Goal: Task Accomplishment & Management: Manage account settings

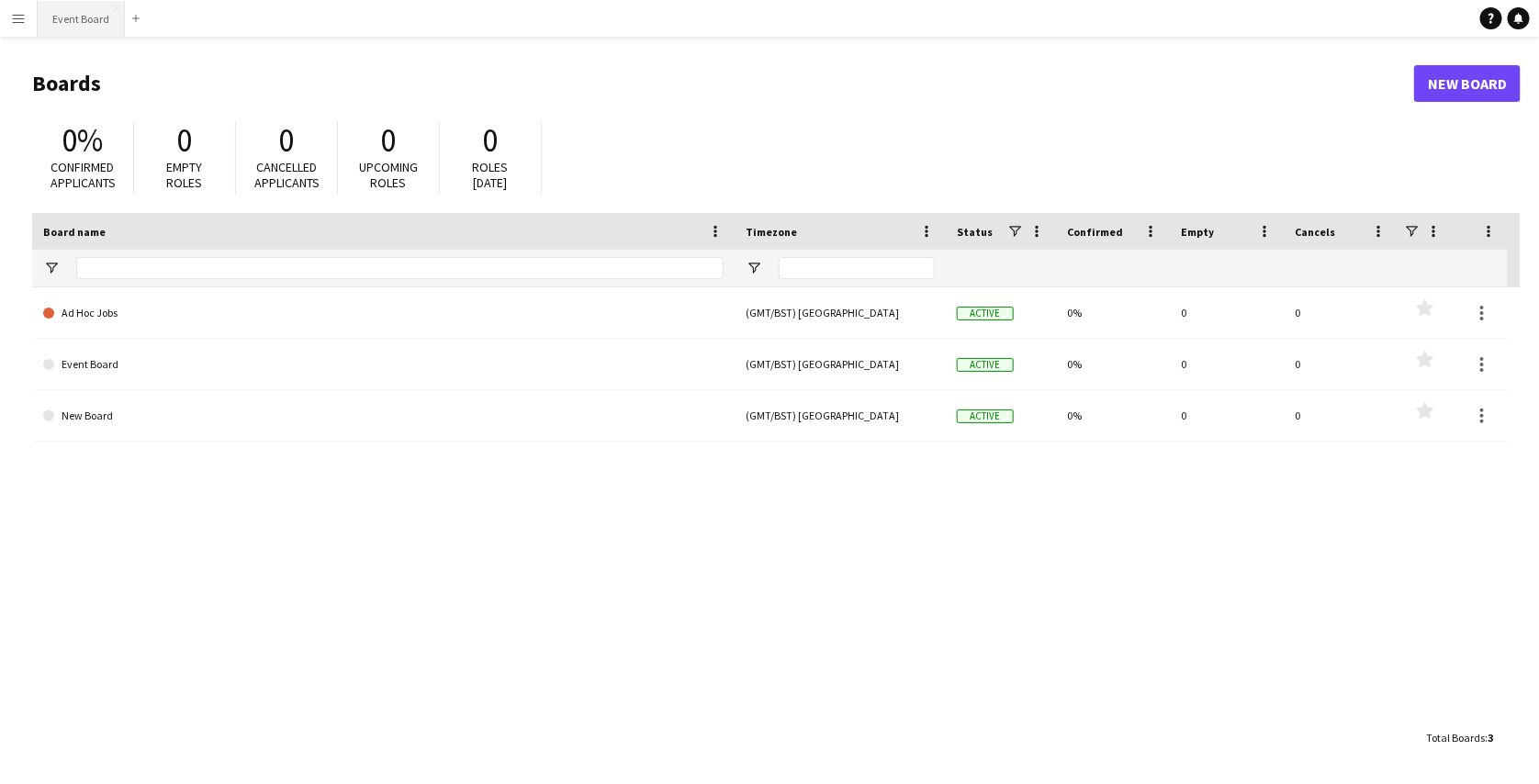
click at [92, 24] on button "Event Board Close" at bounding box center [81, 19] width 87 height 36
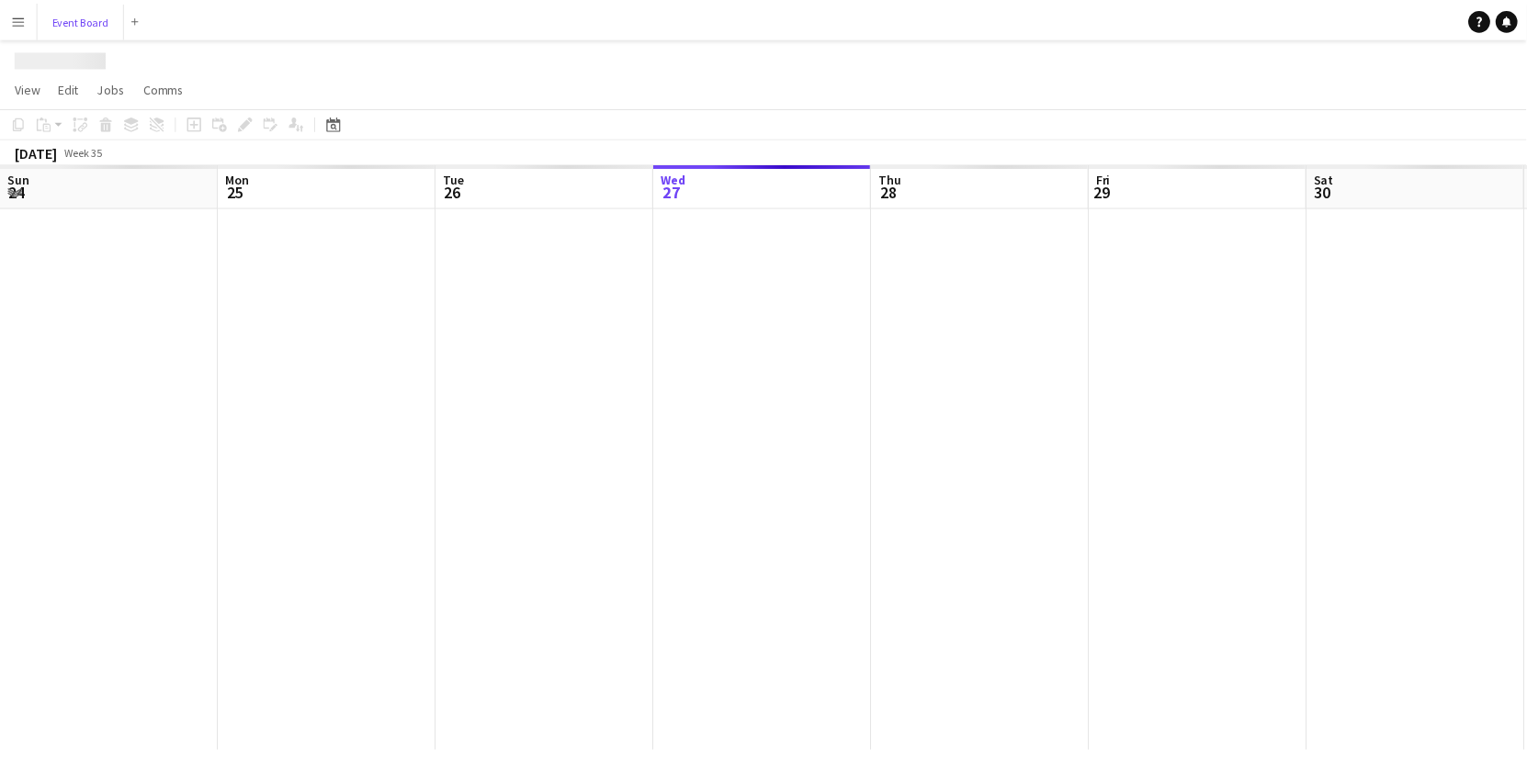
scroll to position [0, 440]
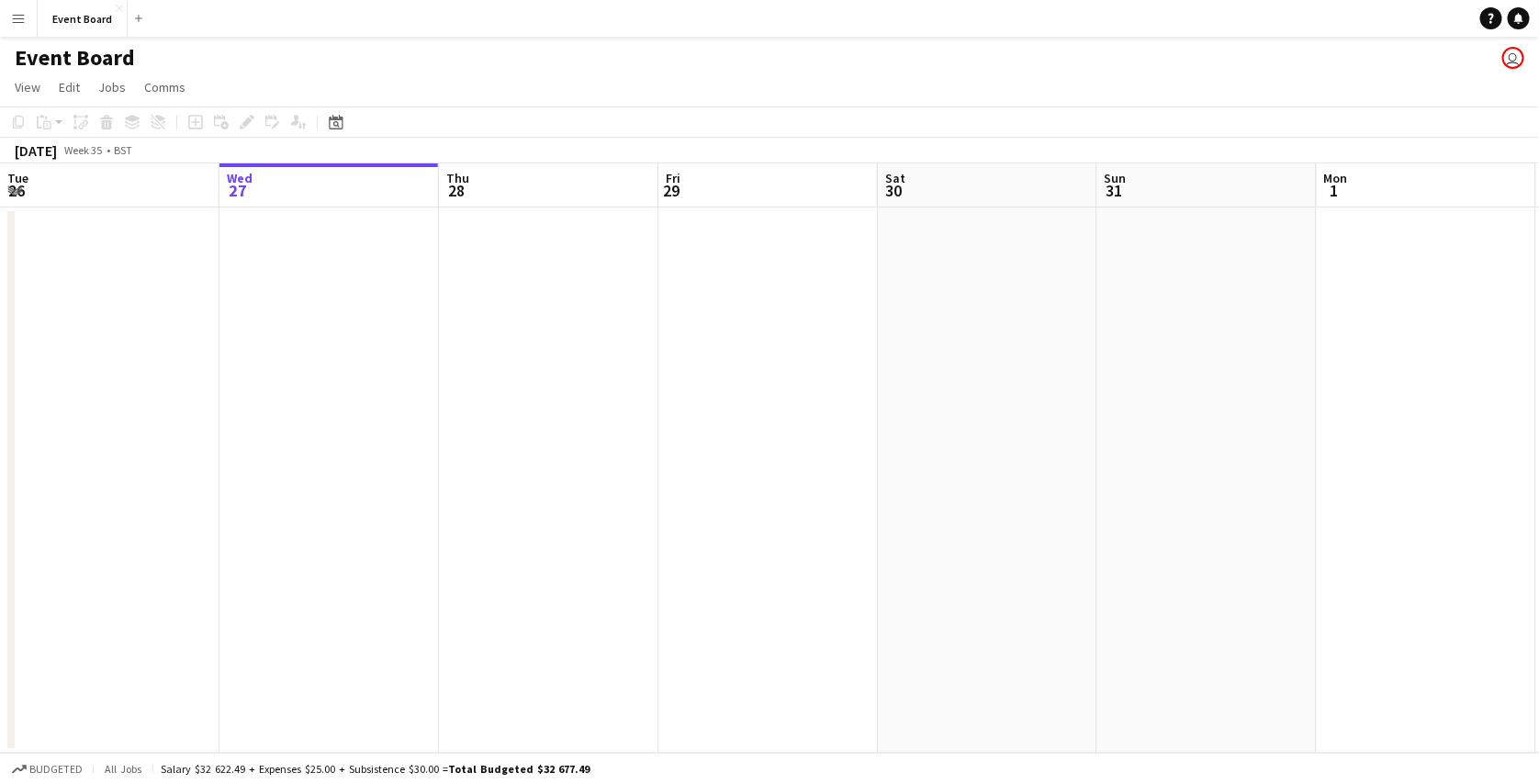
click at [464, 270] on app-date-cell at bounding box center [549, 480] width 220 height 545
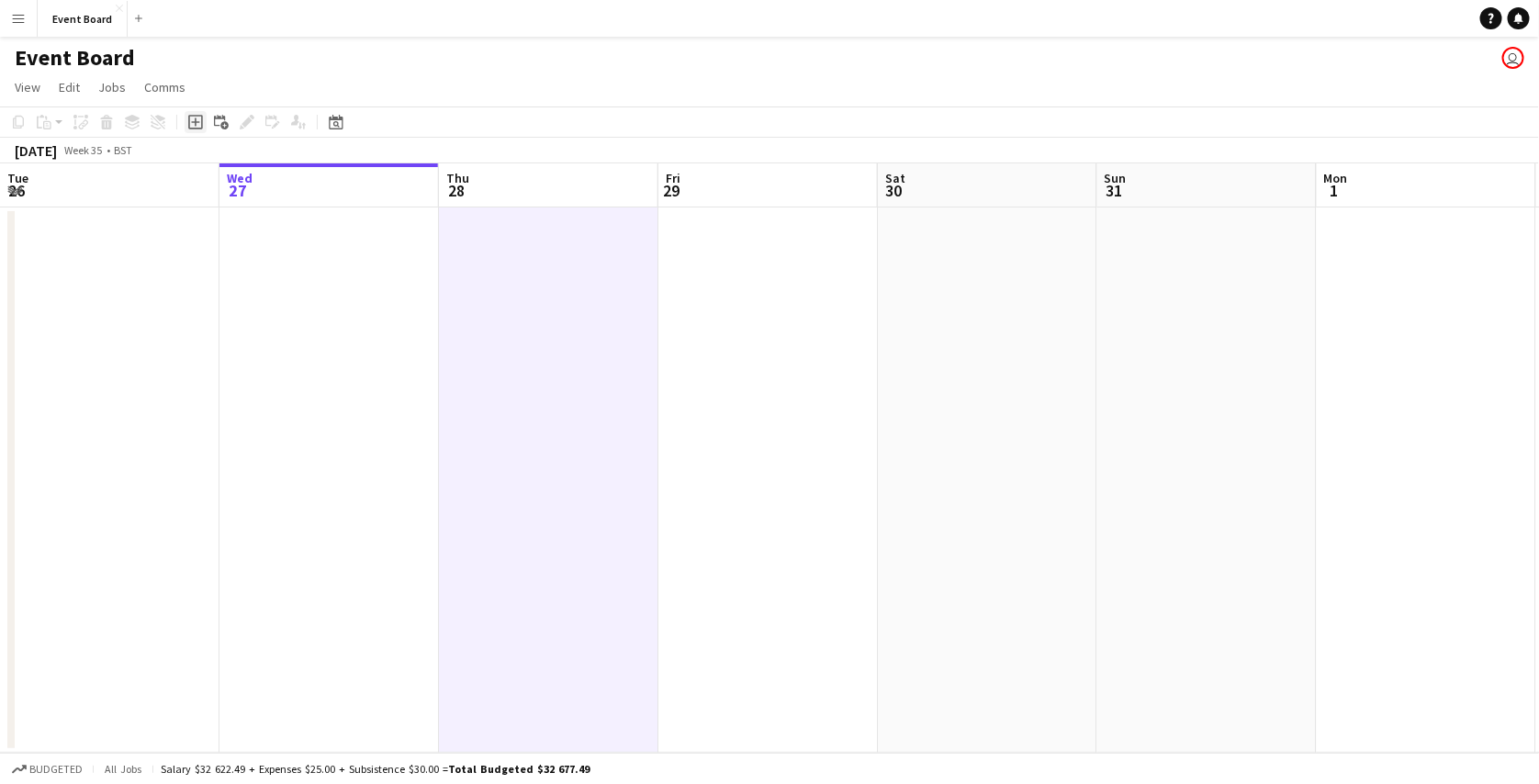
click at [197, 130] on div "Add job" at bounding box center [195, 121] width 22 height 22
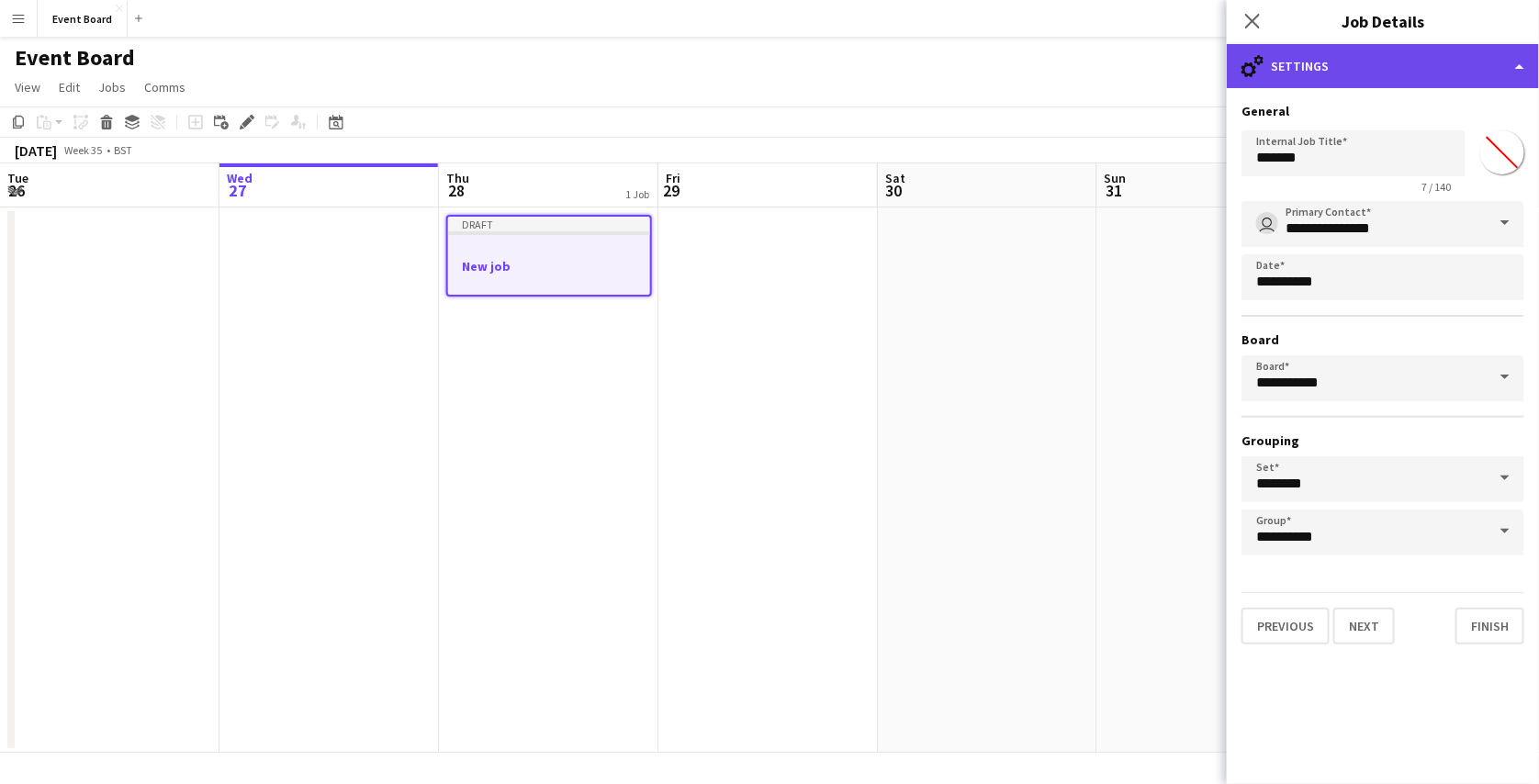
click at [1385, 75] on div "cog-double-3 Settings" at bounding box center [1384, 66] width 313 height 45
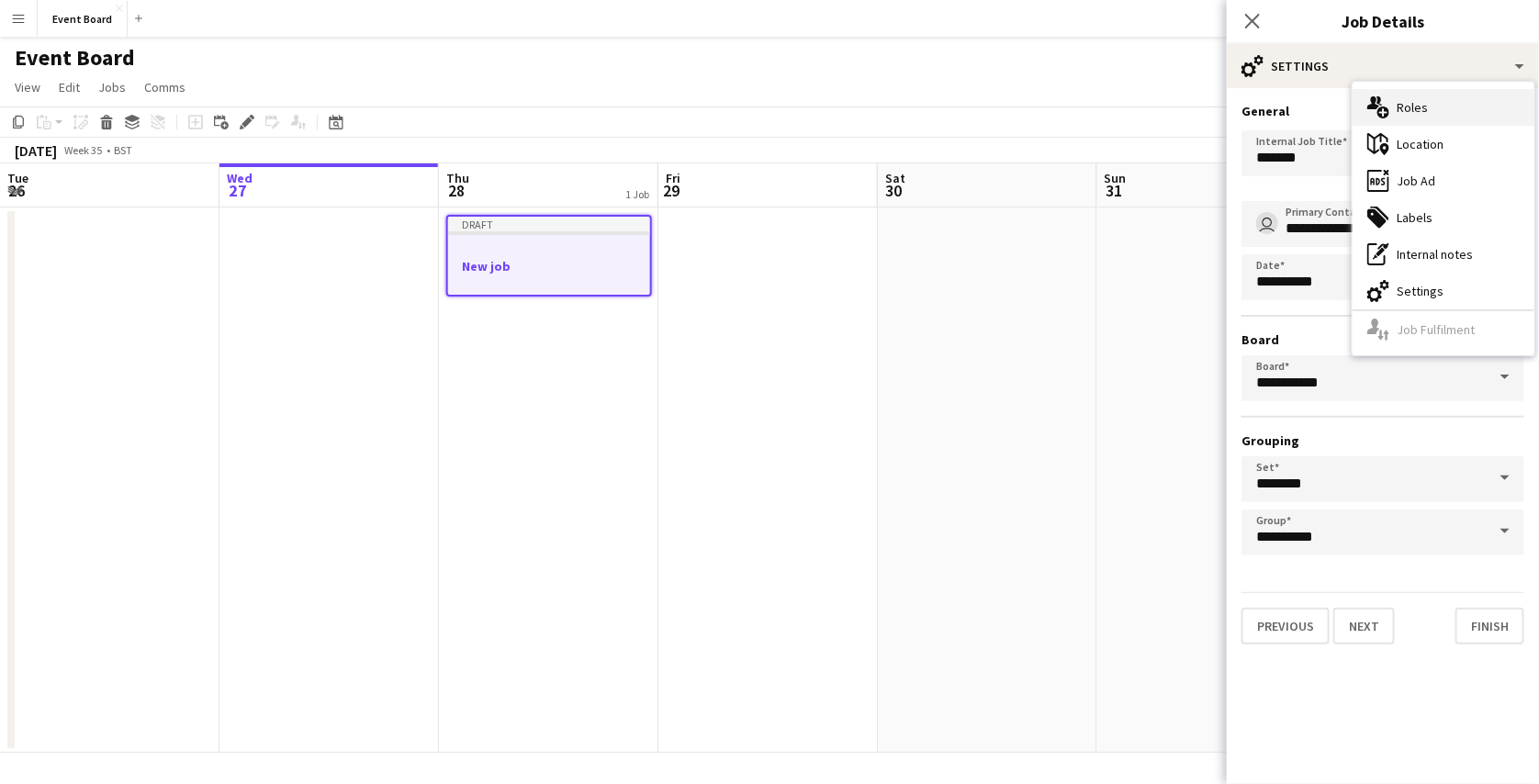
click at [1436, 105] on div "multiple-users-add Roles" at bounding box center [1443, 107] width 182 height 37
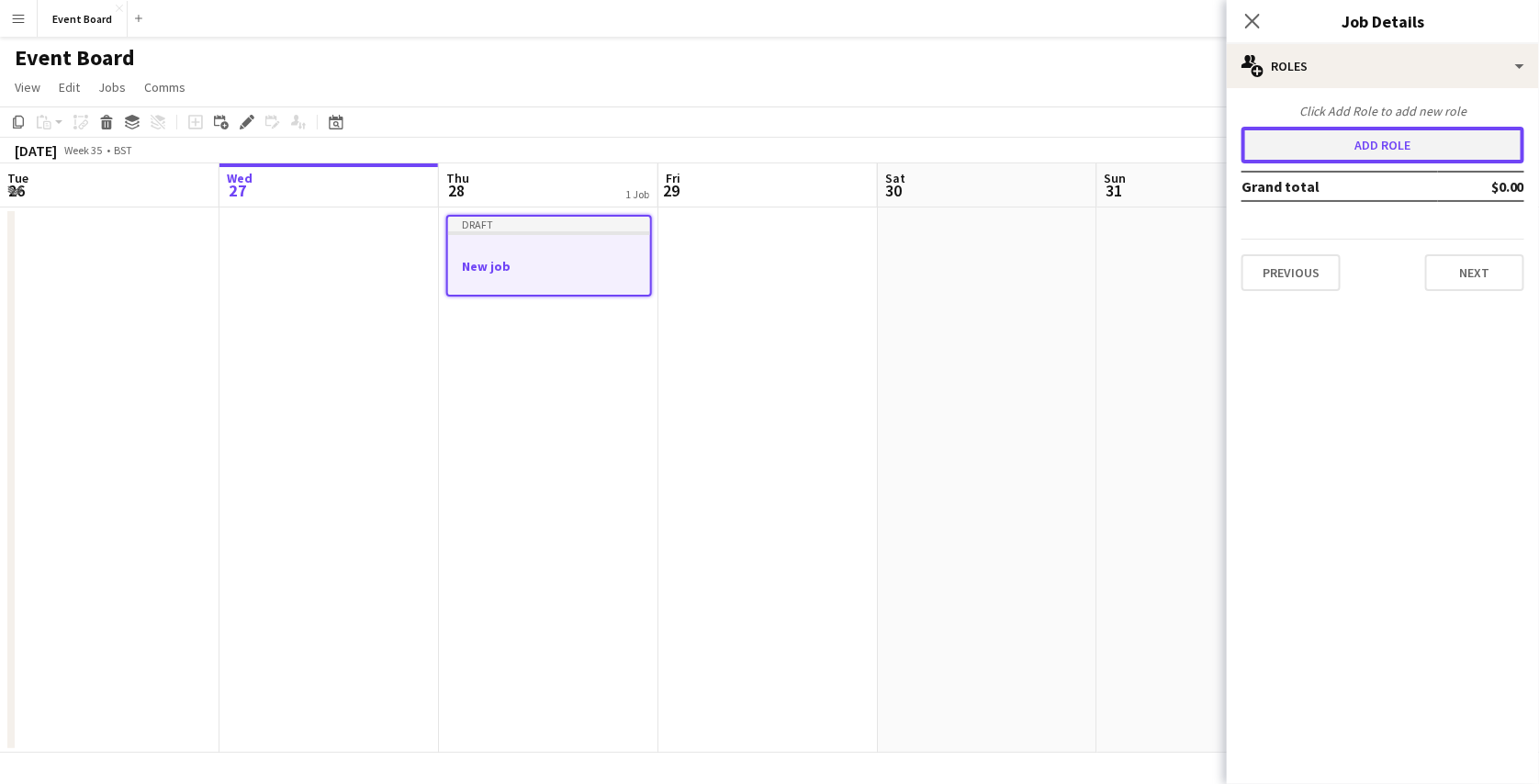
click at [1387, 152] on button "Add role" at bounding box center [1383, 145] width 283 height 37
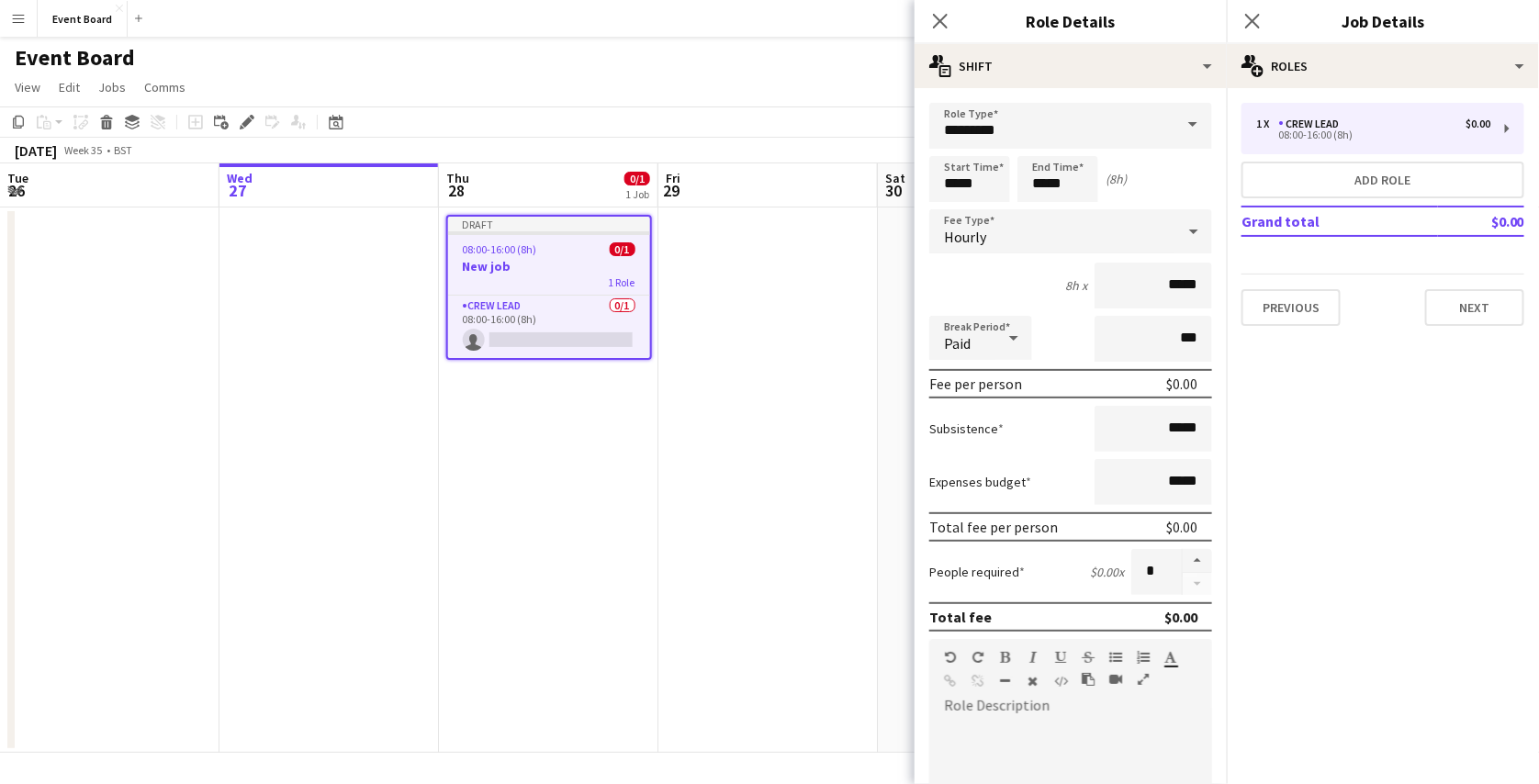
click at [498, 270] on h3 "New job" at bounding box center [548, 265] width 202 height 16
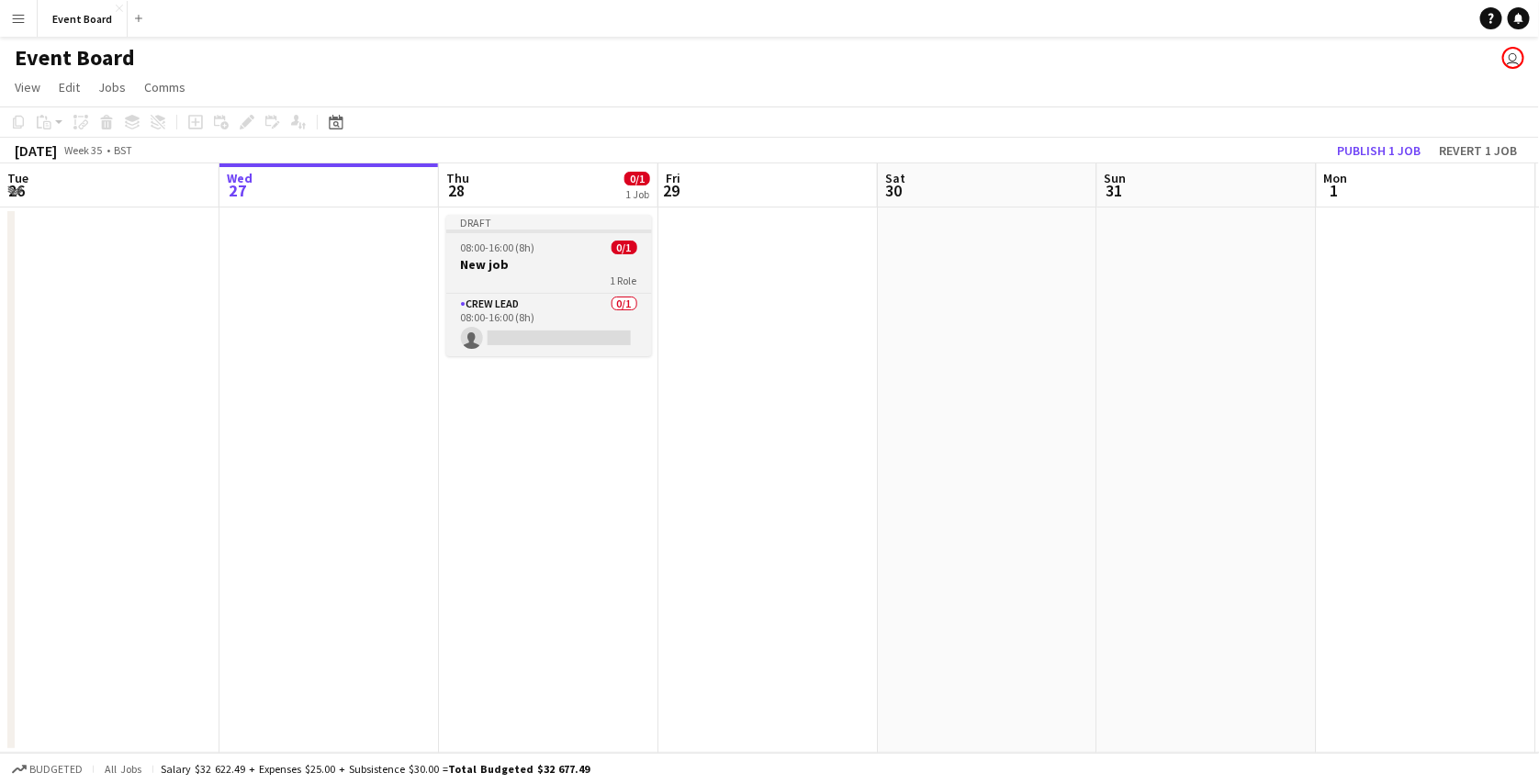
click at [528, 257] on h3 "New job" at bounding box center [548, 264] width 206 height 16
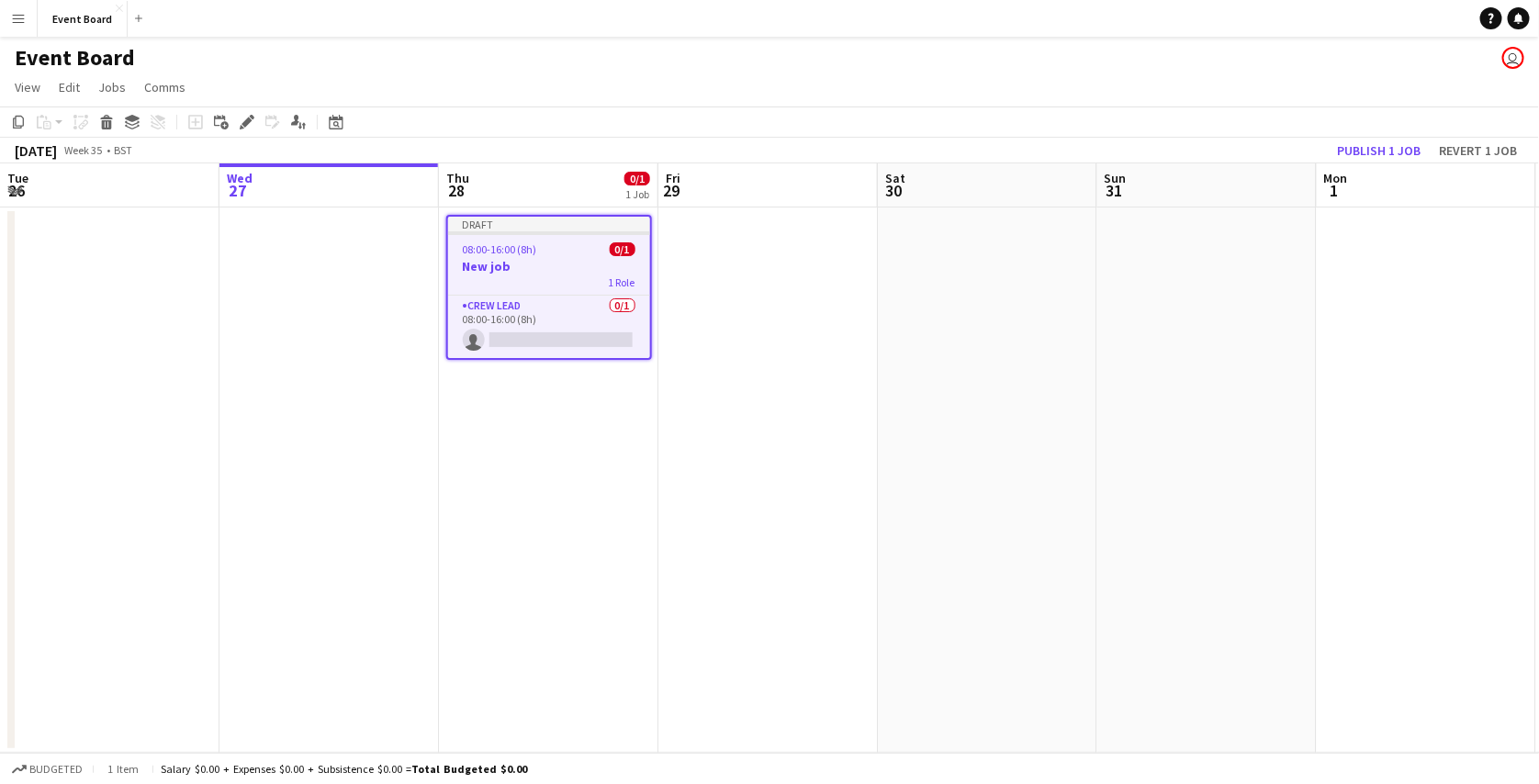
click at [523, 417] on app-date-cell "Draft 08:00-16:00 (8h) 0/1 New job 1 Role Crew Lead 0/1 08:00-16:00 (8h) single…" at bounding box center [549, 480] width 220 height 545
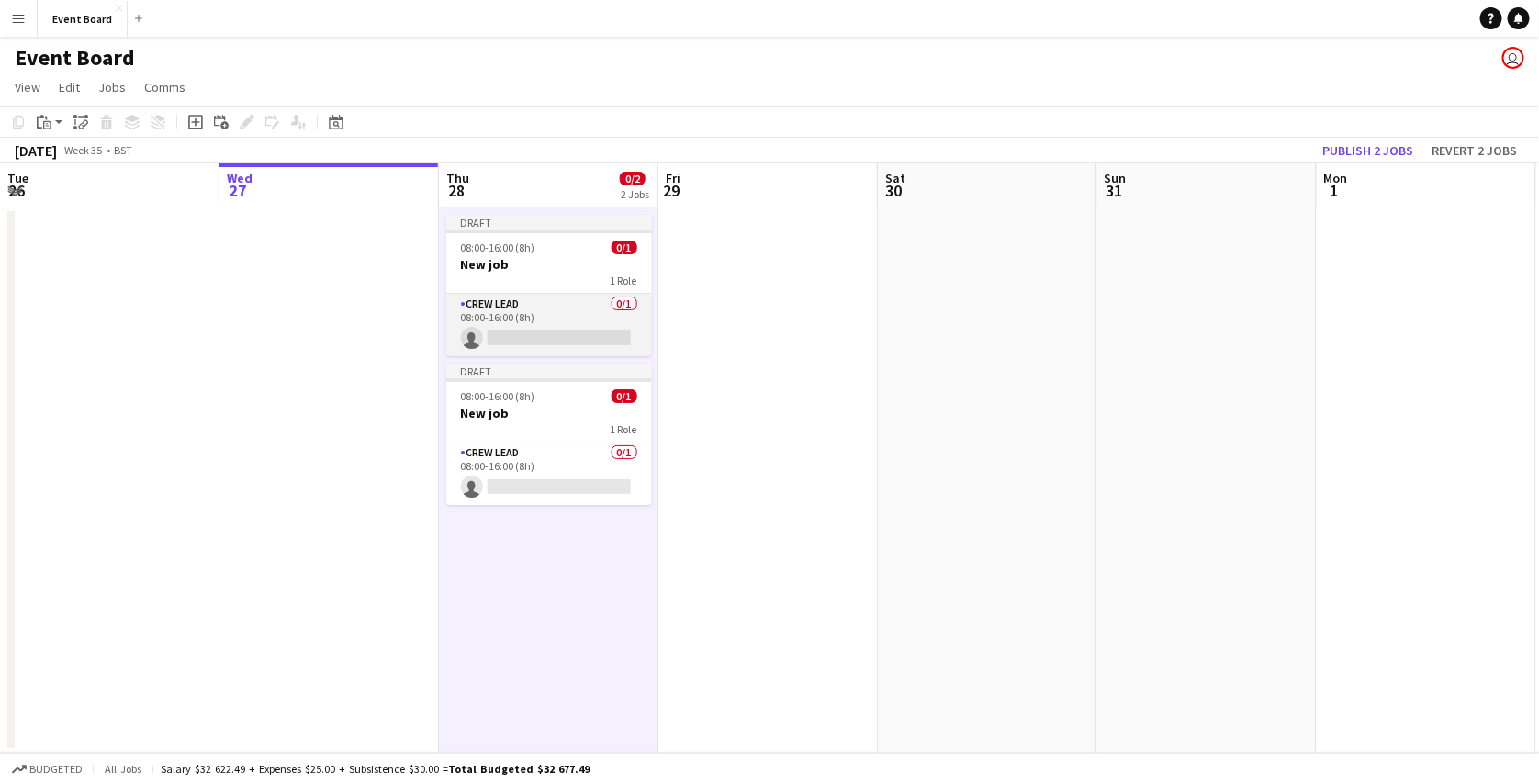
click at [546, 329] on app-card-role "Crew Lead 0/1 08:00-16:00 (8h) single-neutral-actions" at bounding box center [548, 325] width 206 height 62
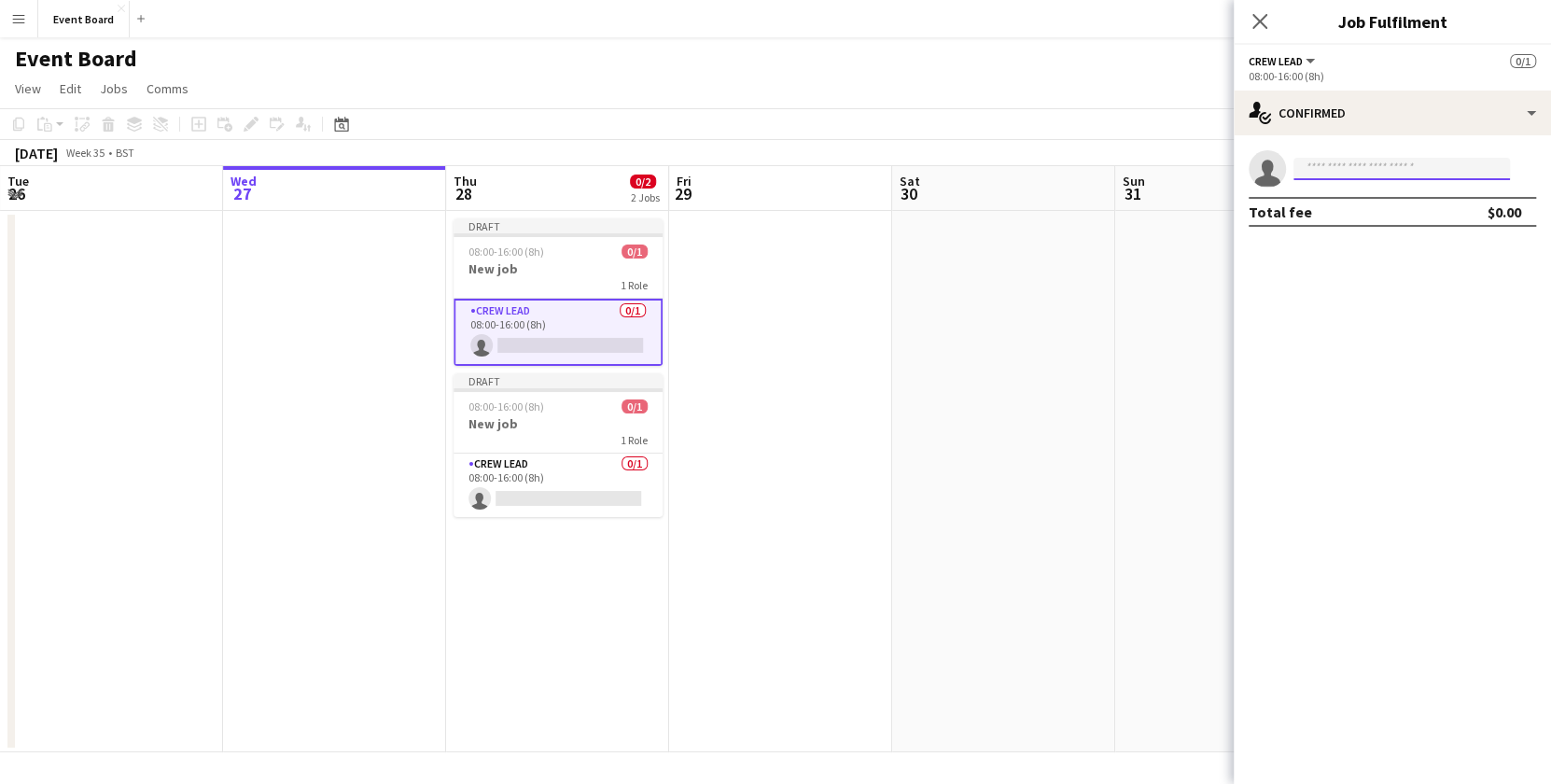
click at [1370, 166] on input at bounding box center [1401, 168] width 216 height 22
type input "***"
click at [1372, 204] on span "[PERSON_NAME][EMAIL_ADDRESS][DOMAIN_NAME]" at bounding box center [1402, 211] width 187 height 15
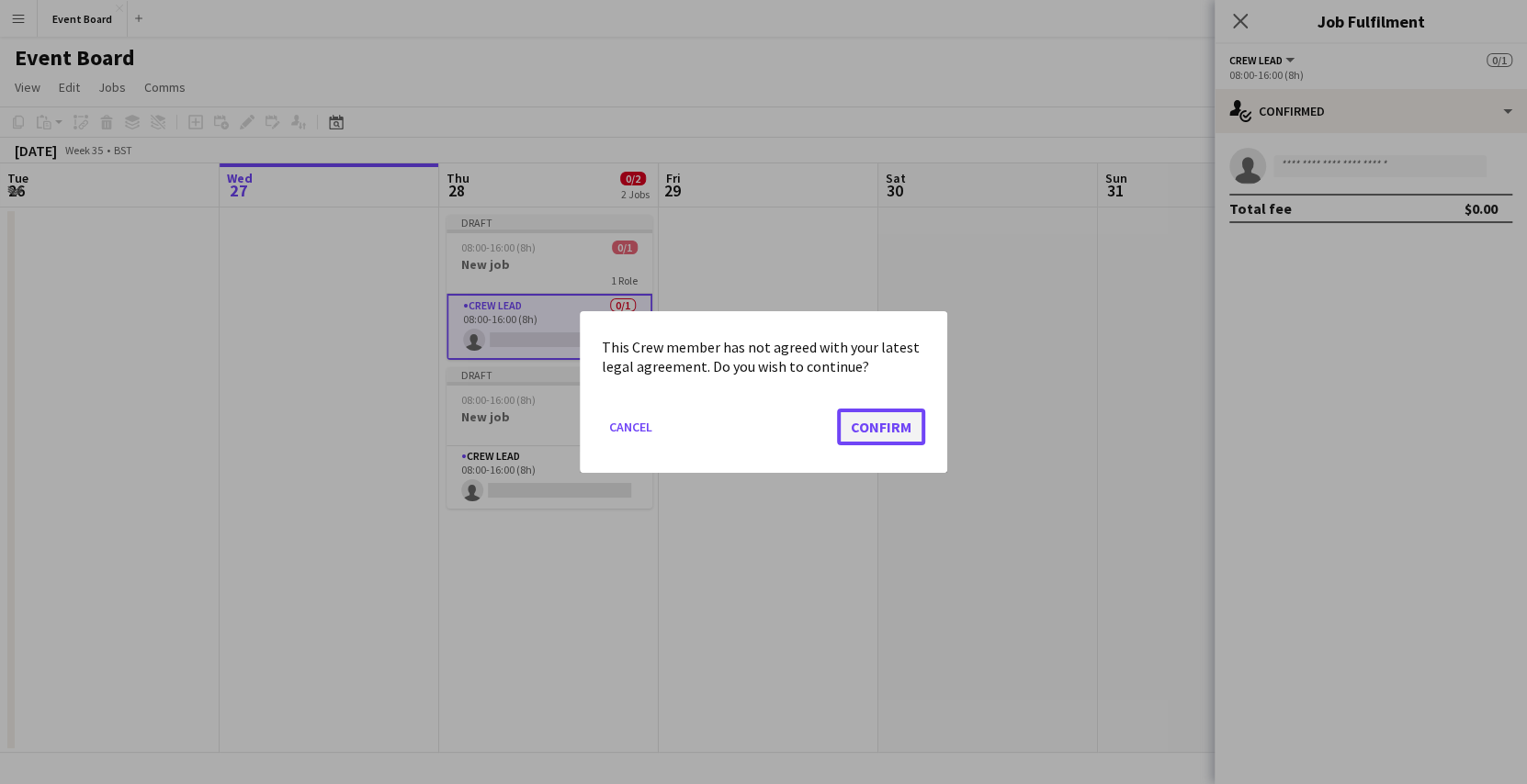
click at [895, 419] on button "Confirm" at bounding box center [880, 427] width 88 height 37
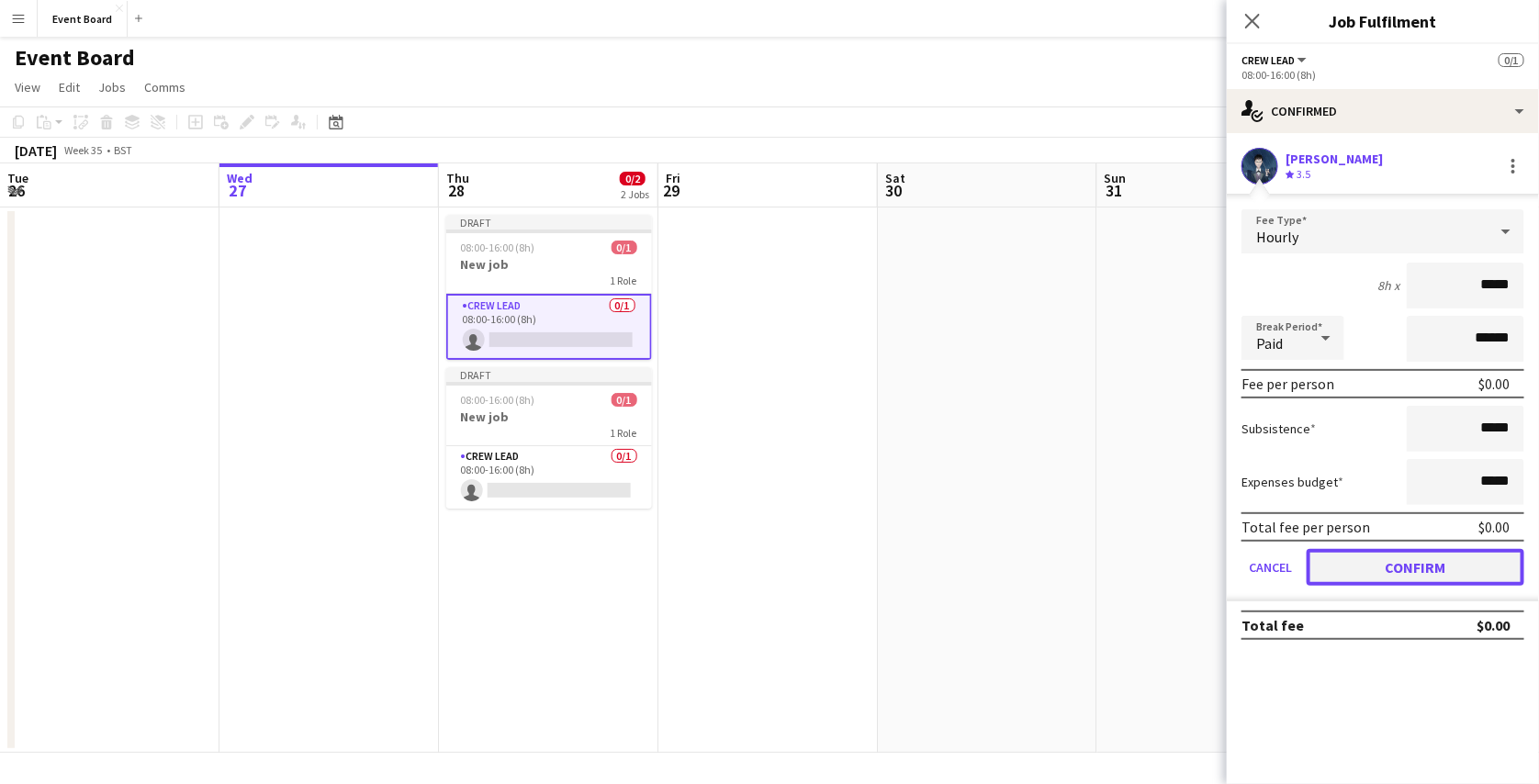
click at [1314, 563] on button "Confirm" at bounding box center [1416, 567] width 218 height 37
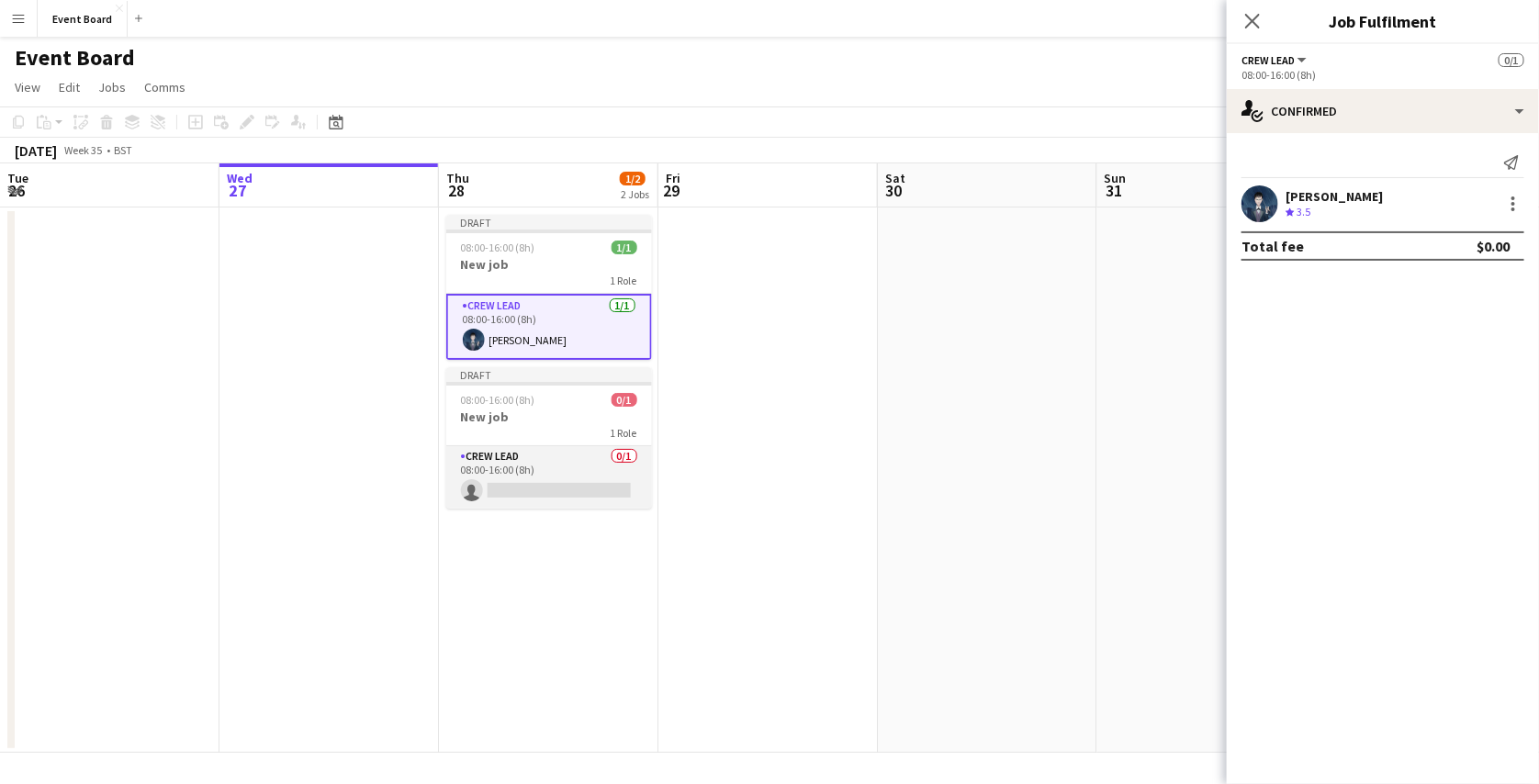
click at [518, 492] on app-card-role "Crew Lead 0/1 08:00-16:00 (8h) single-neutral-actions" at bounding box center [548, 477] width 206 height 62
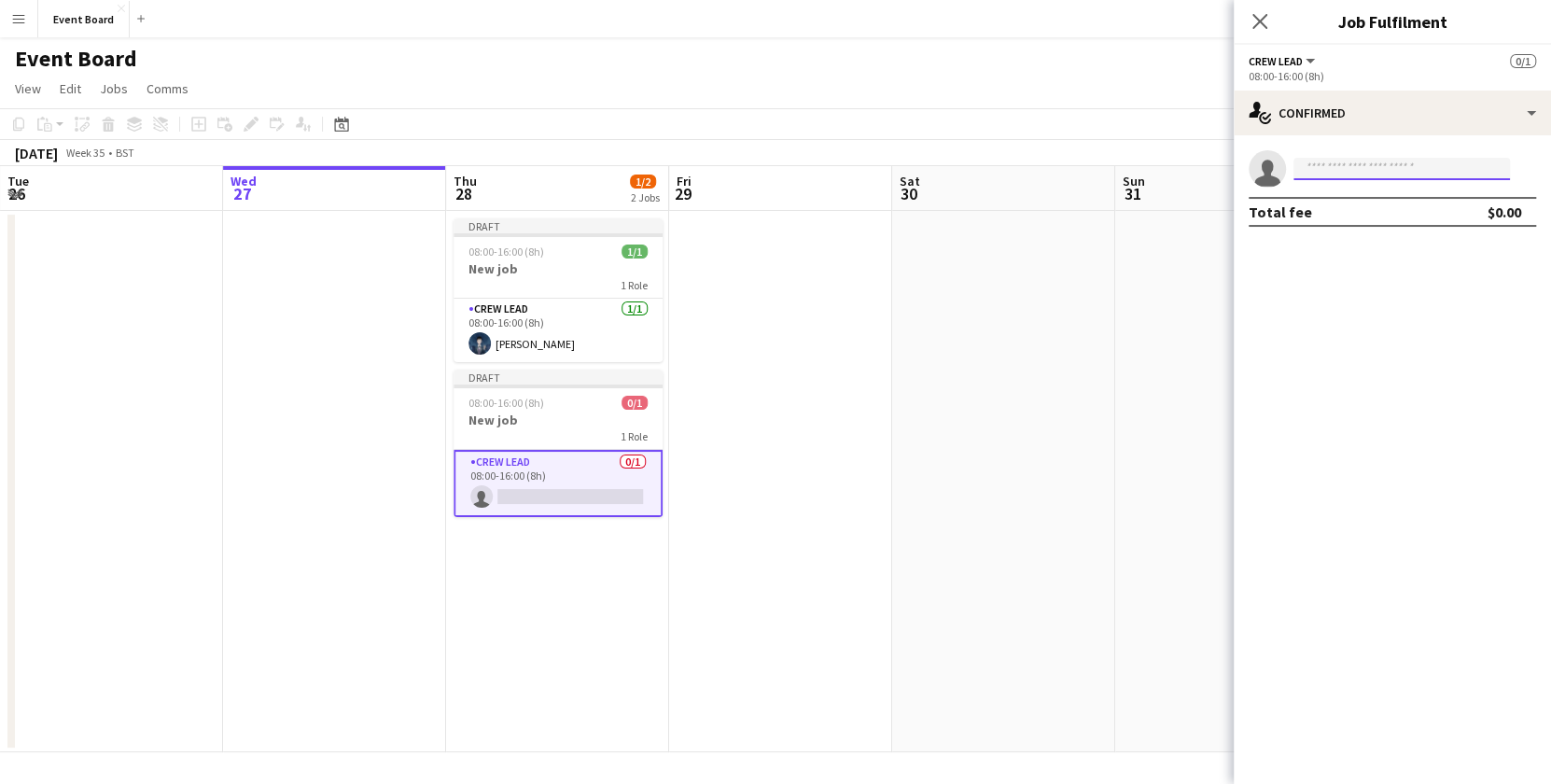
click at [1379, 166] on input at bounding box center [1401, 168] width 216 height 22
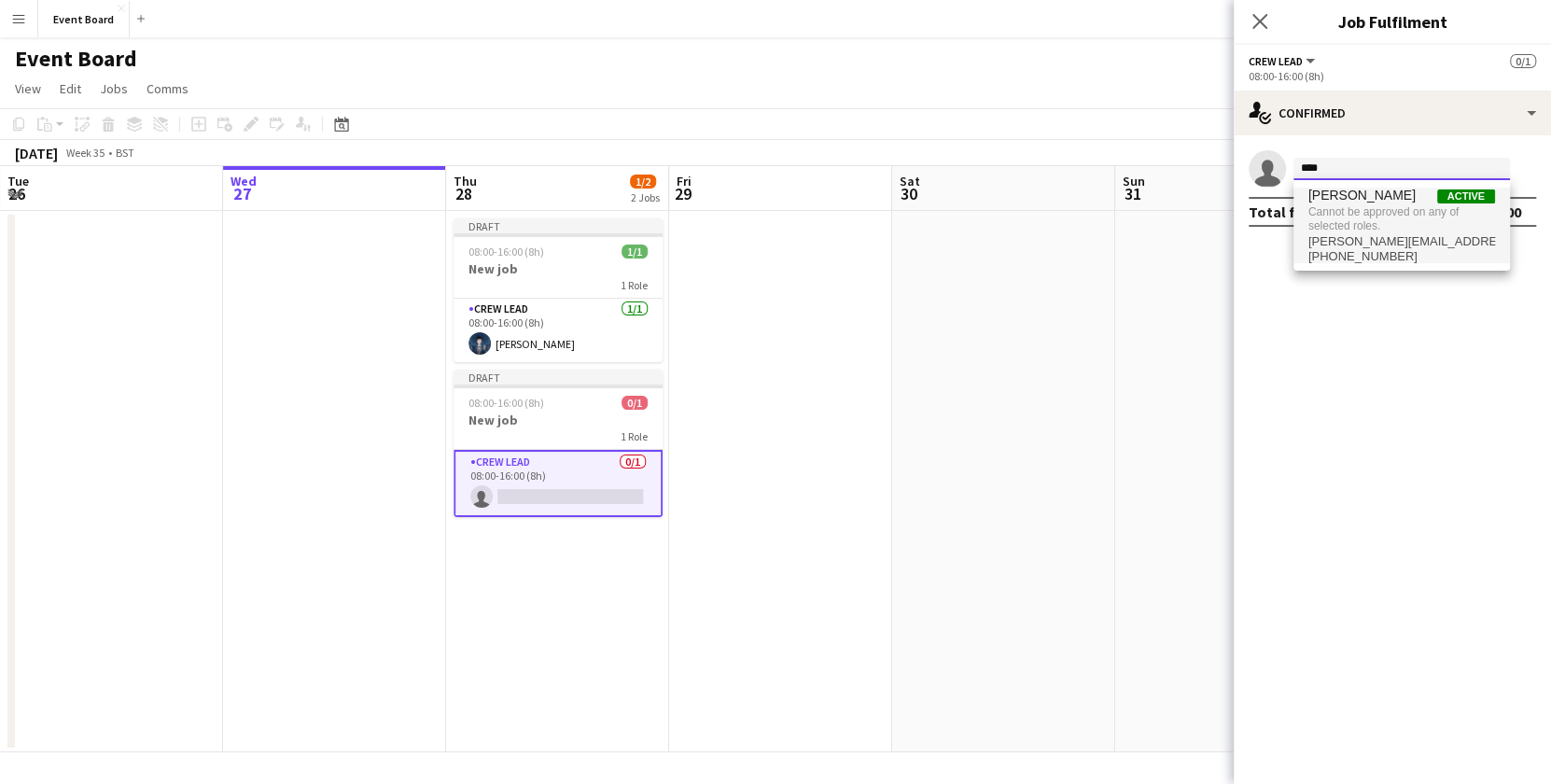
type input "****"
click at [1381, 212] on span "Cannot be approved on any of selected roles." at bounding box center [1402, 218] width 187 height 31
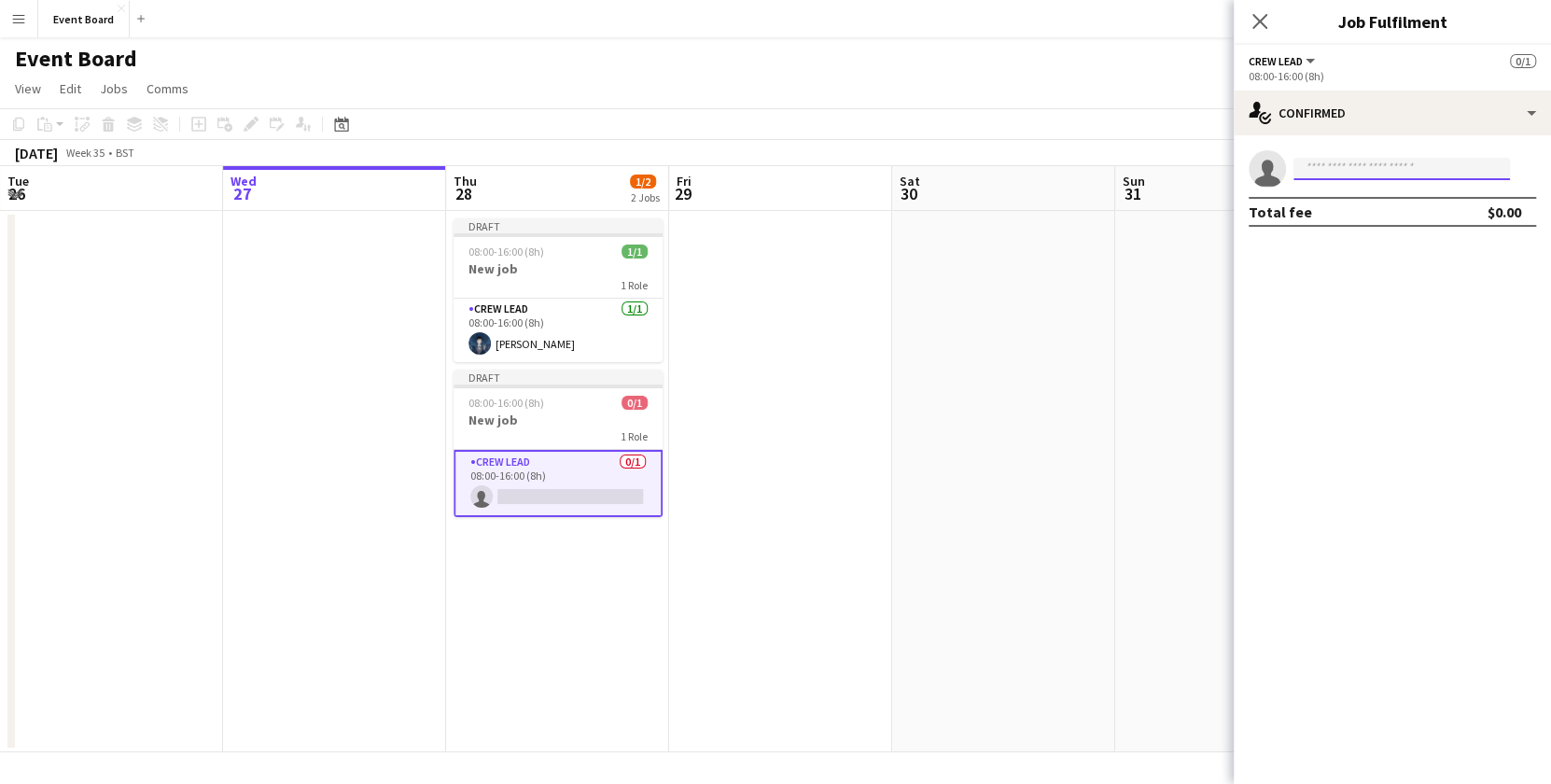
click at [1387, 164] on input at bounding box center [1401, 168] width 216 height 22
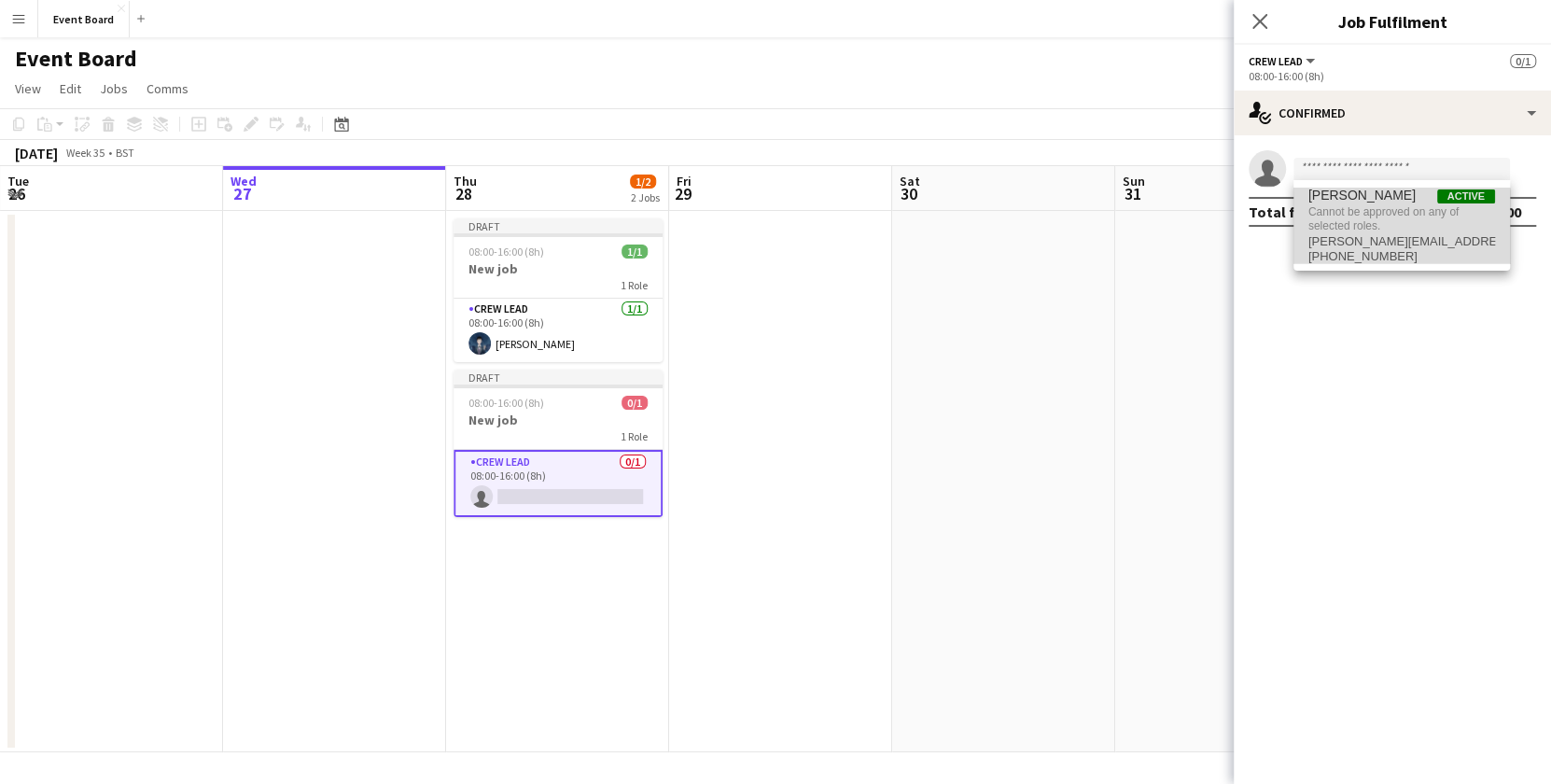
click at [1369, 251] on span "[PHONE_NUMBER]" at bounding box center [1402, 257] width 187 height 15
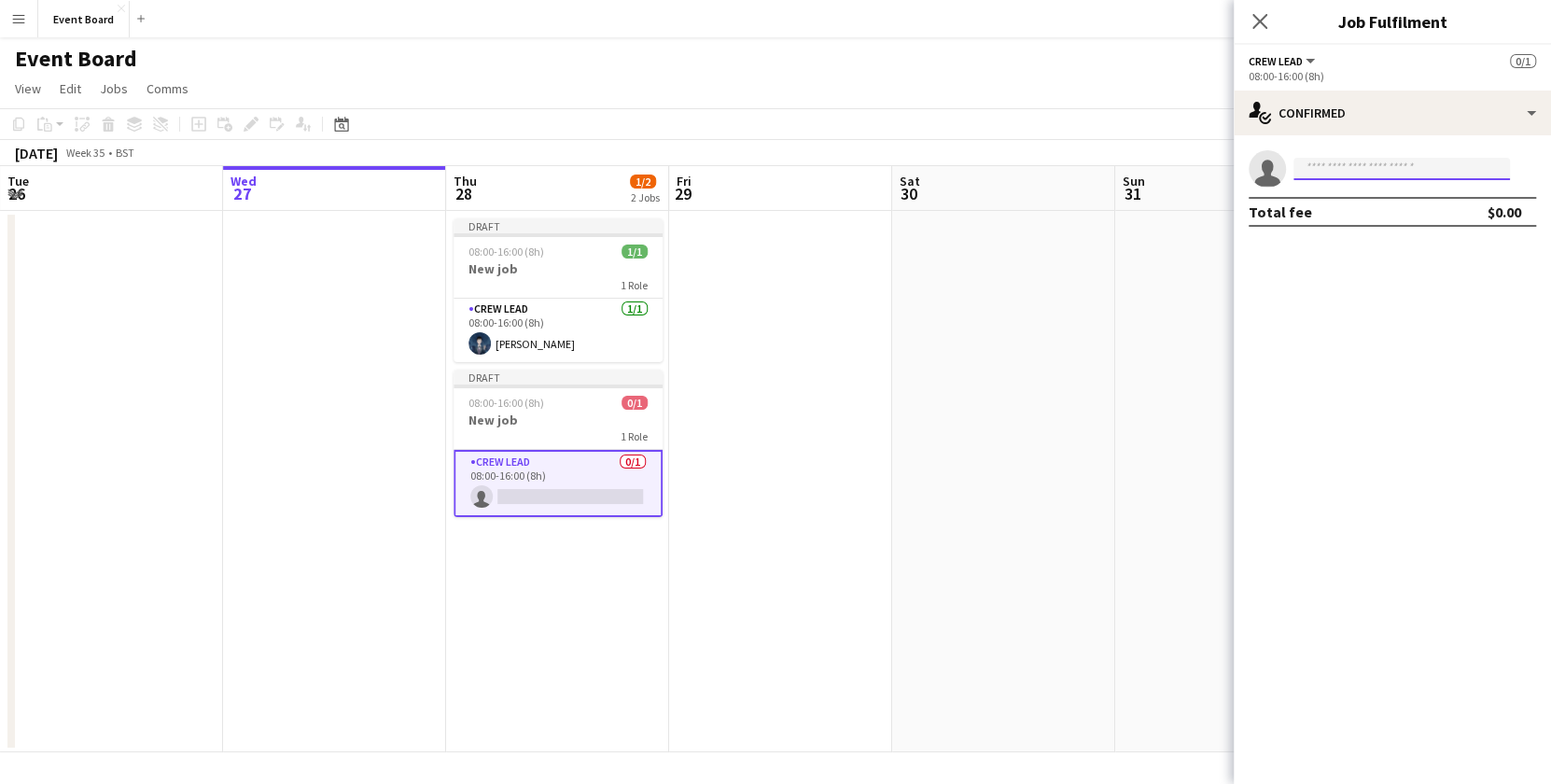
click at [1372, 160] on input at bounding box center [1401, 168] width 216 height 22
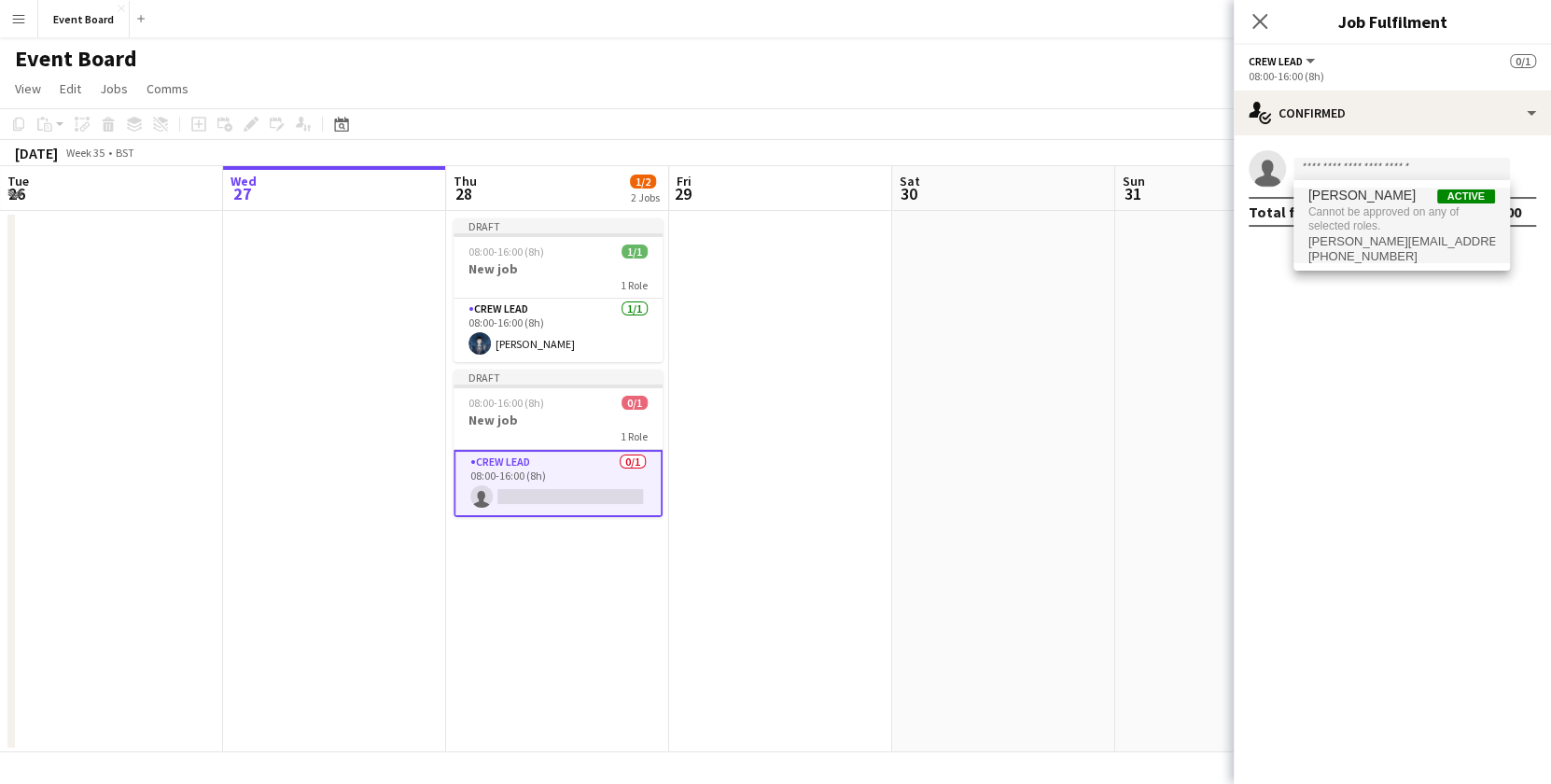
click at [1367, 218] on span "Cannot be approved on any of selected roles." at bounding box center [1402, 218] width 187 height 31
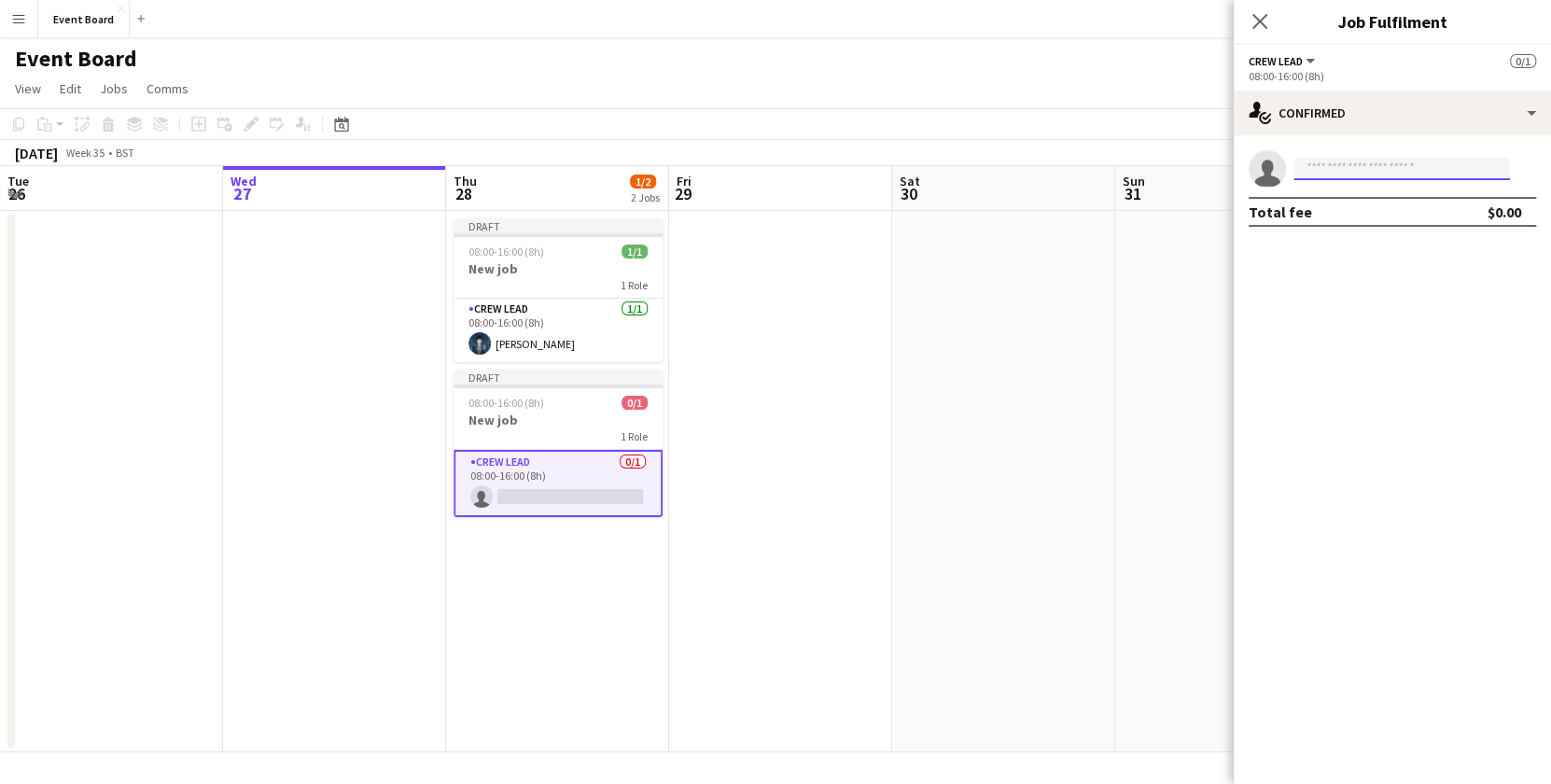
click at [1386, 164] on input at bounding box center [1401, 168] width 216 height 22
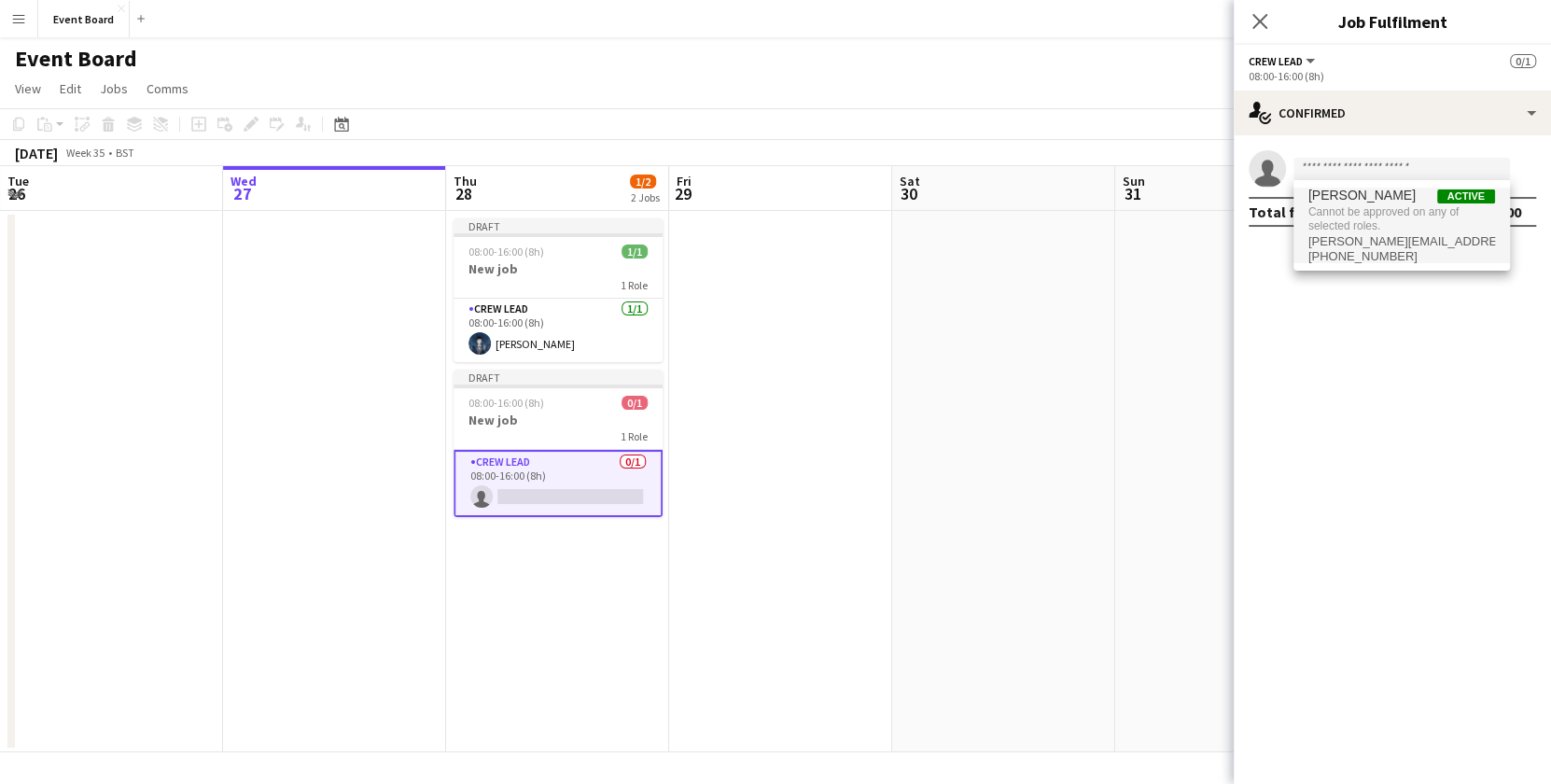
click at [20, 8] on button "Menu" at bounding box center [18, 18] width 38 height 38
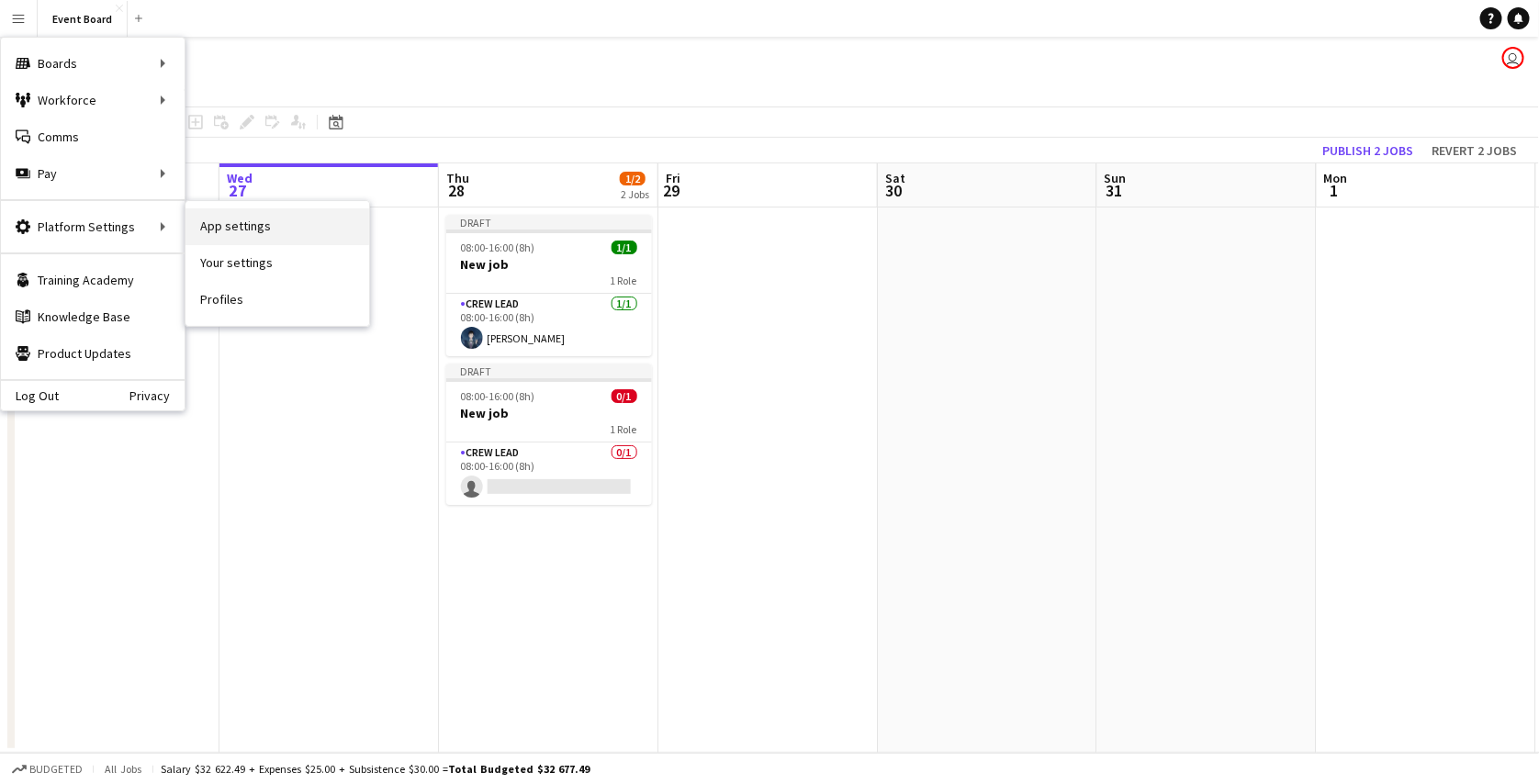
click at [238, 227] on link "App settings" at bounding box center [277, 226] width 184 height 37
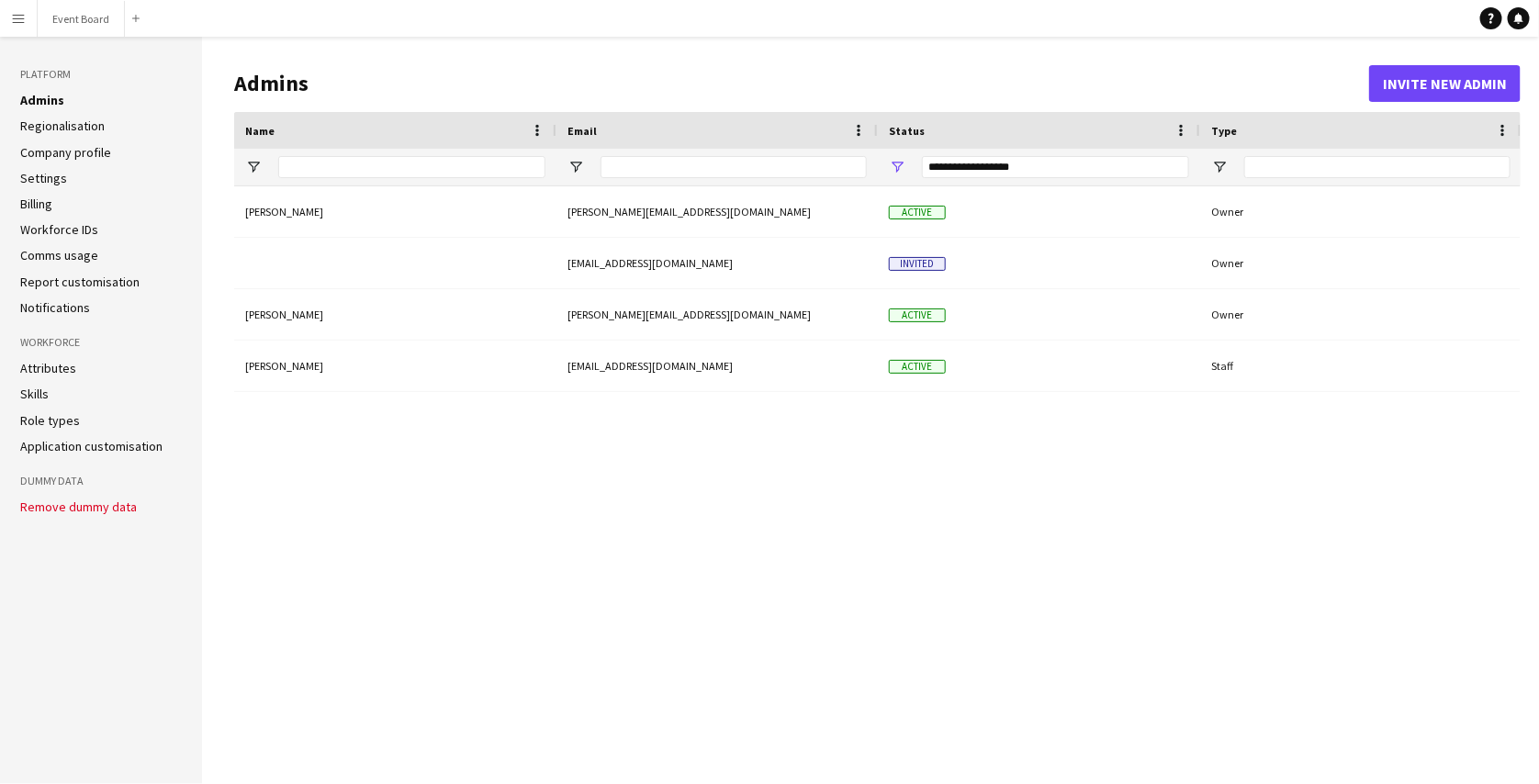
click at [52, 171] on link "Settings" at bounding box center [43, 177] width 46 height 16
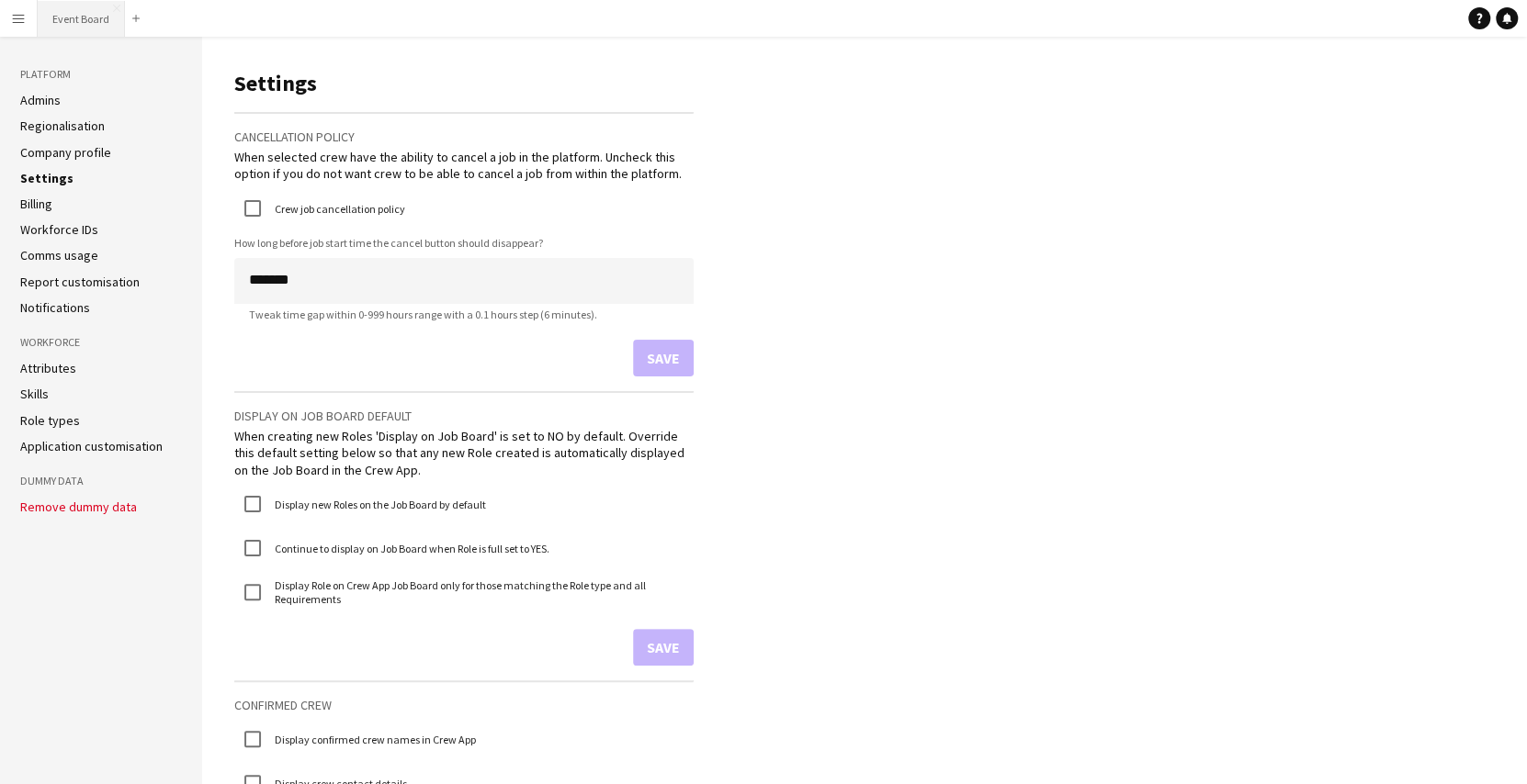
click at [74, 27] on button "Event Board Close" at bounding box center [81, 19] width 87 height 36
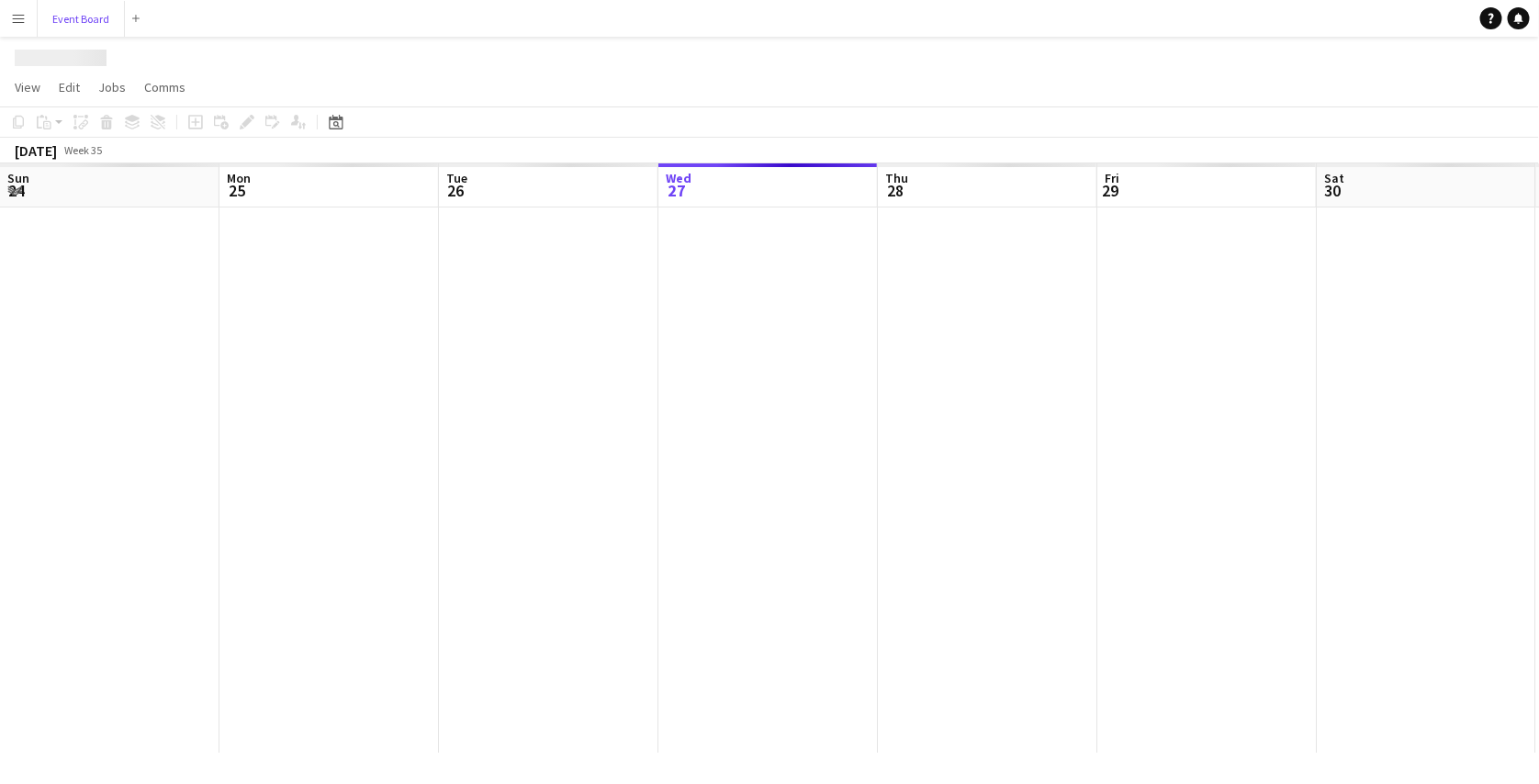
scroll to position [0, 439]
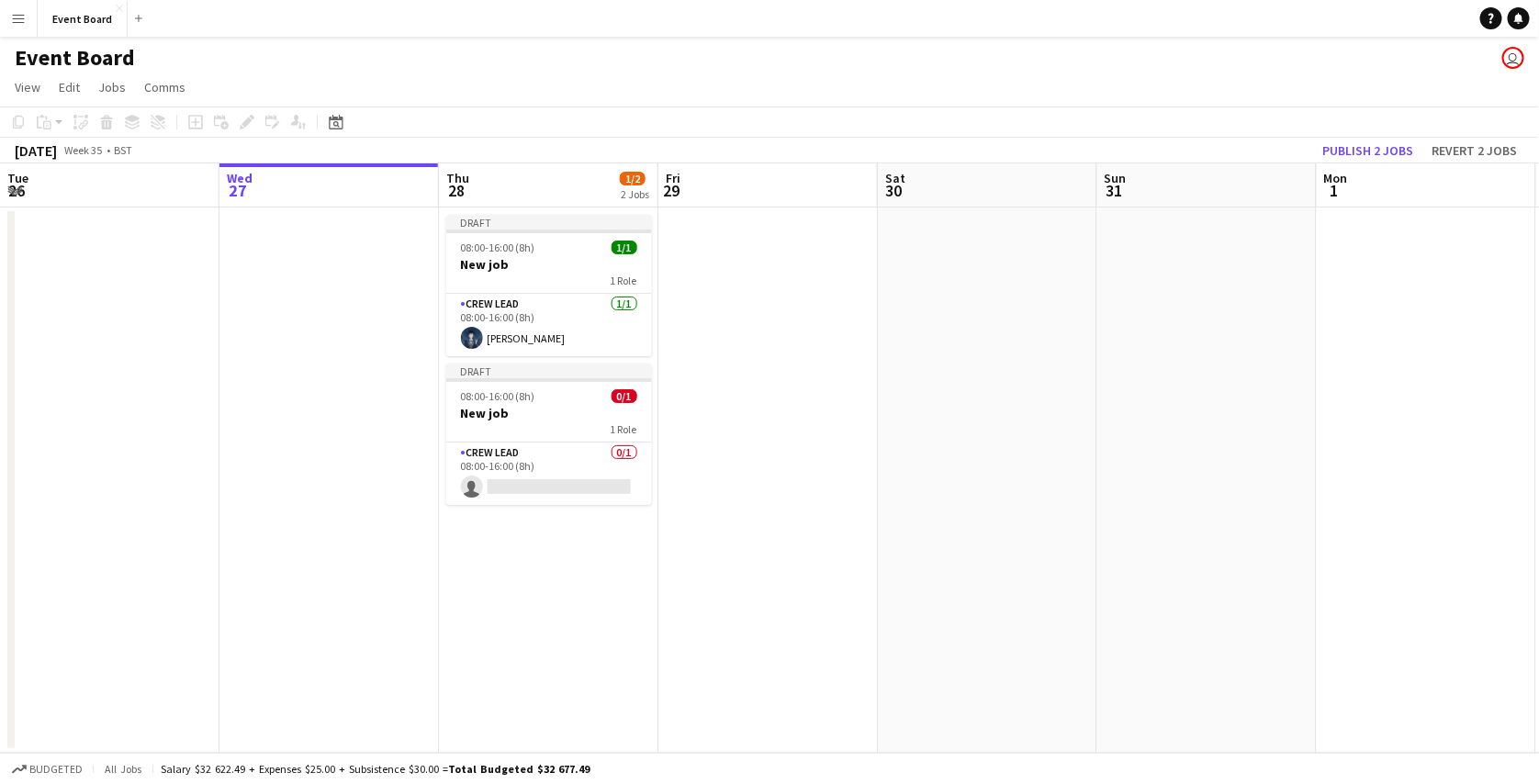
click at [534, 271] on h3 "New job" at bounding box center [548, 264] width 206 height 16
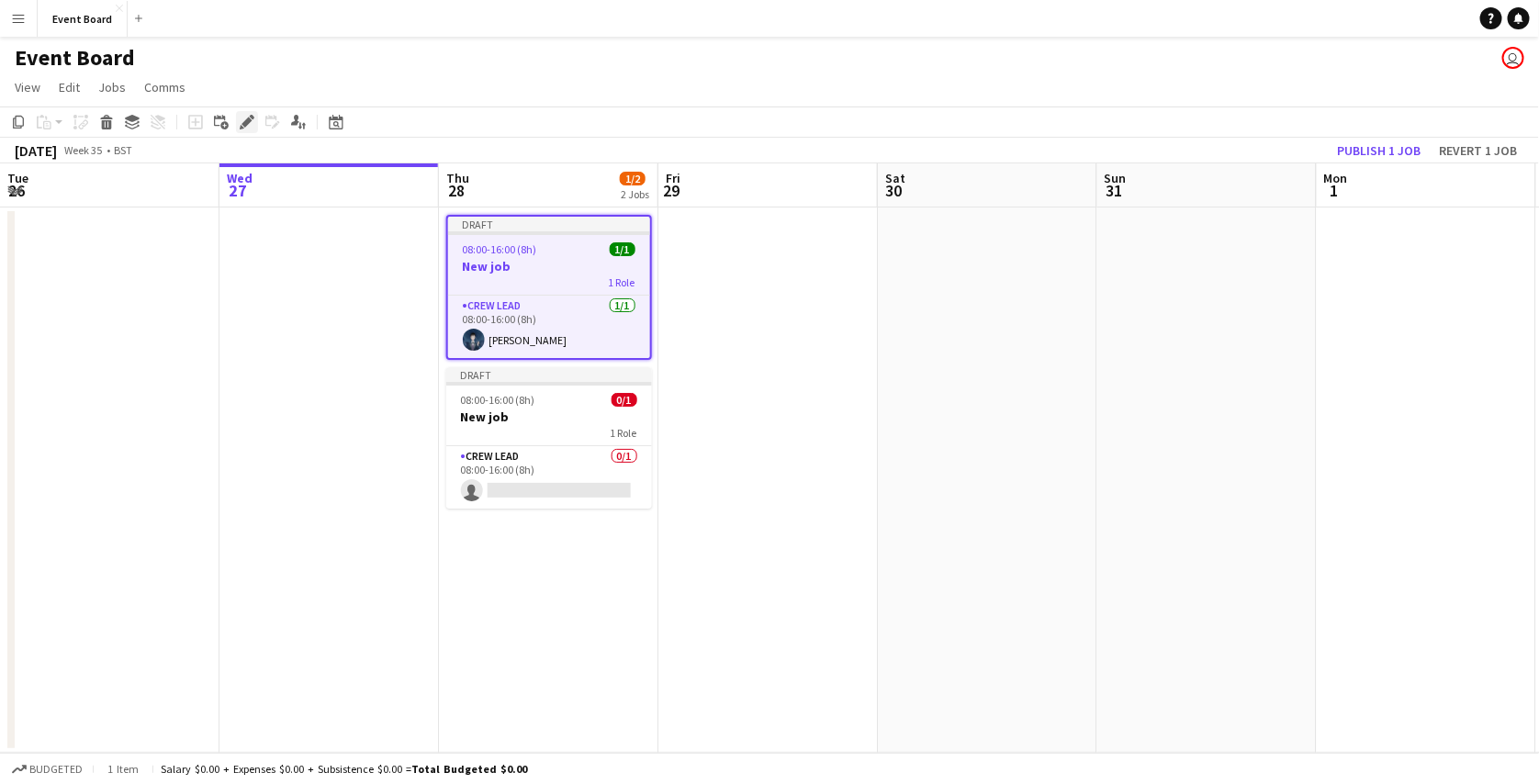
click at [236, 115] on div "Edit" at bounding box center [246, 121] width 22 height 22
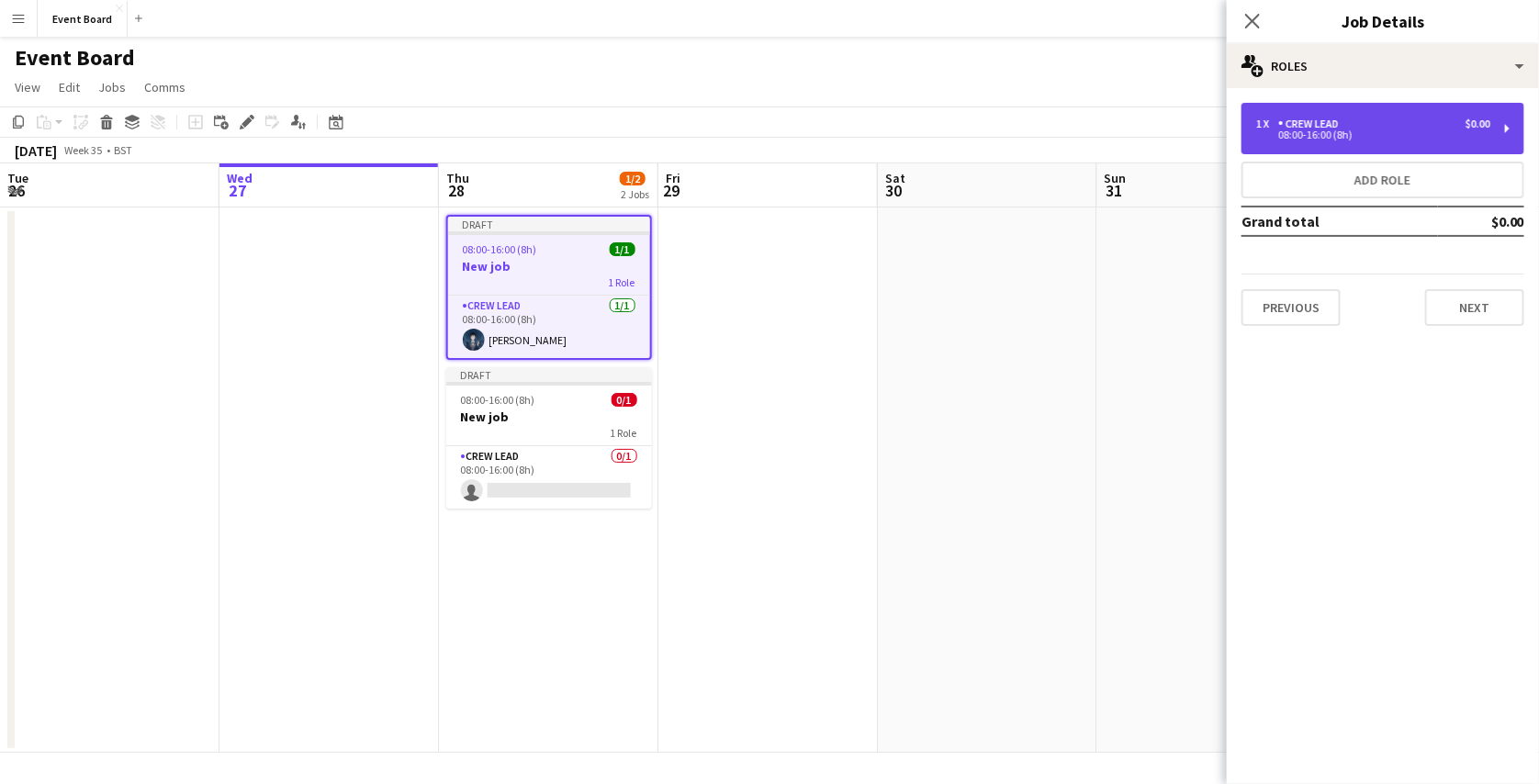
click at [1361, 144] on div "1 x Crew Lead $0.00 08:00-16:00 (8h)" at bounding box center [1383, 129] width 283 height 51
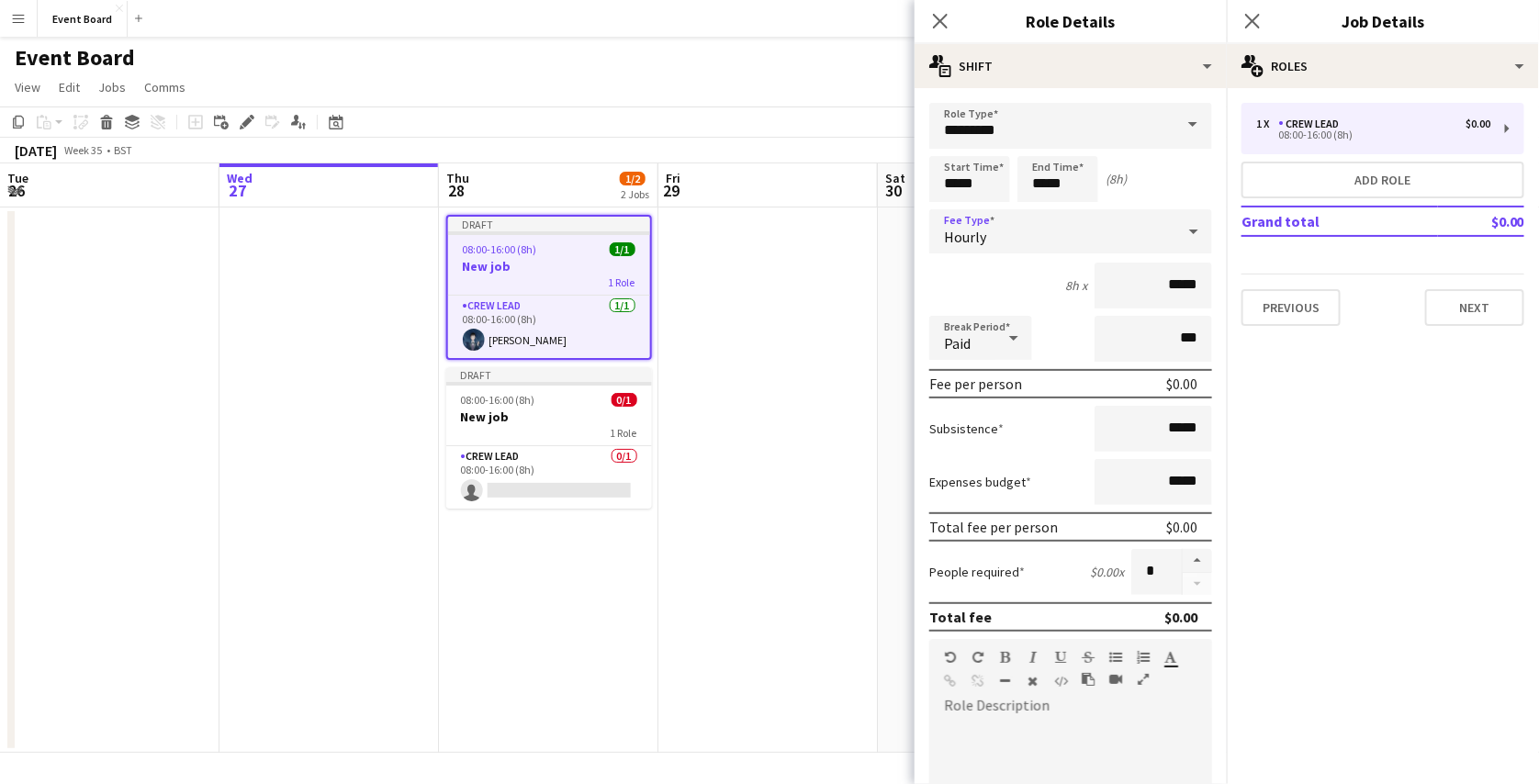
click at [1012, 230] on div "Hourly" at bounding box center [1052, 231] width 246 height 45
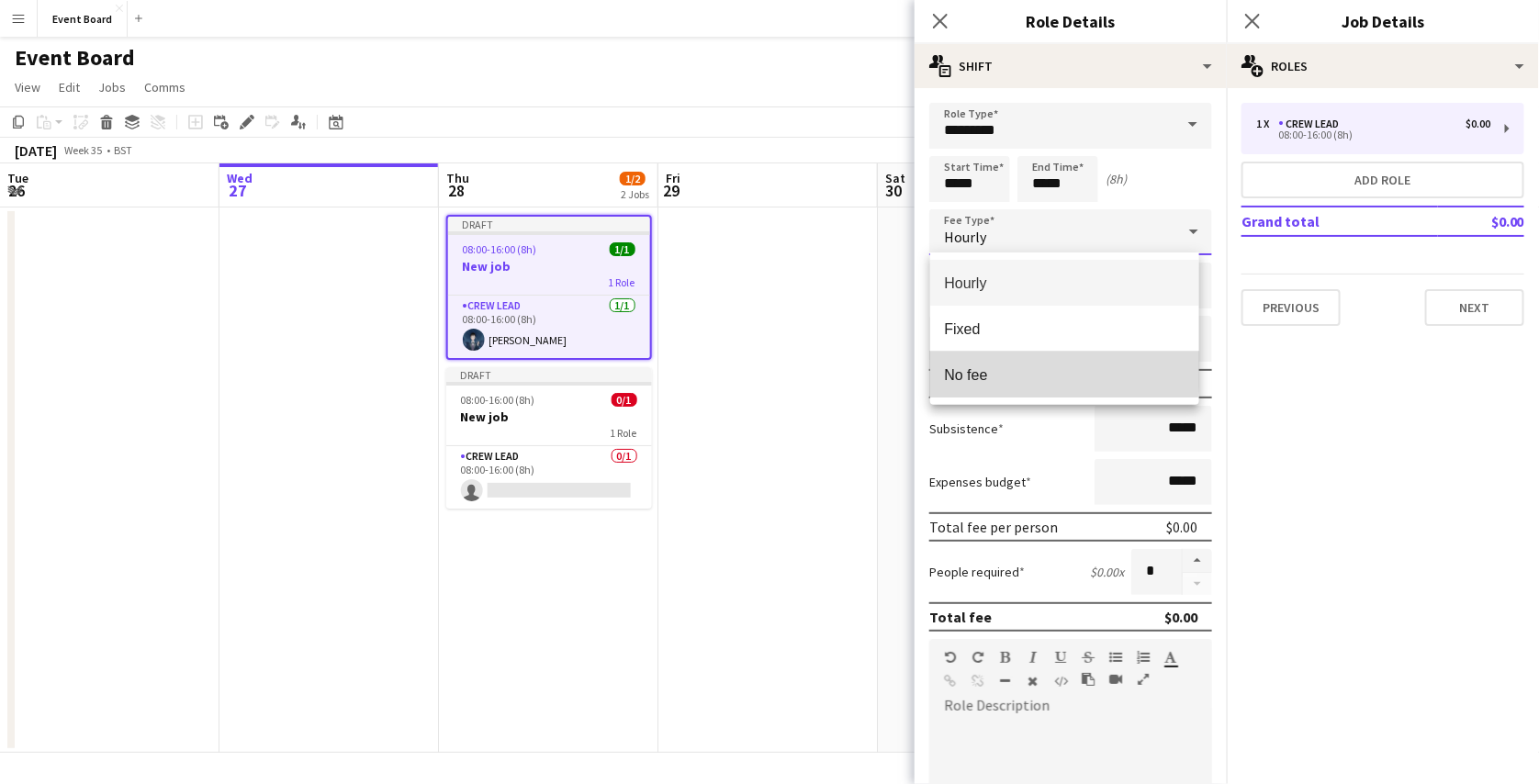
click at [993, 366] on span "No fee" at bounding box center [1065, 375] width 240 height 17
